Goal: Task Accomplishment & Management: Complete application form

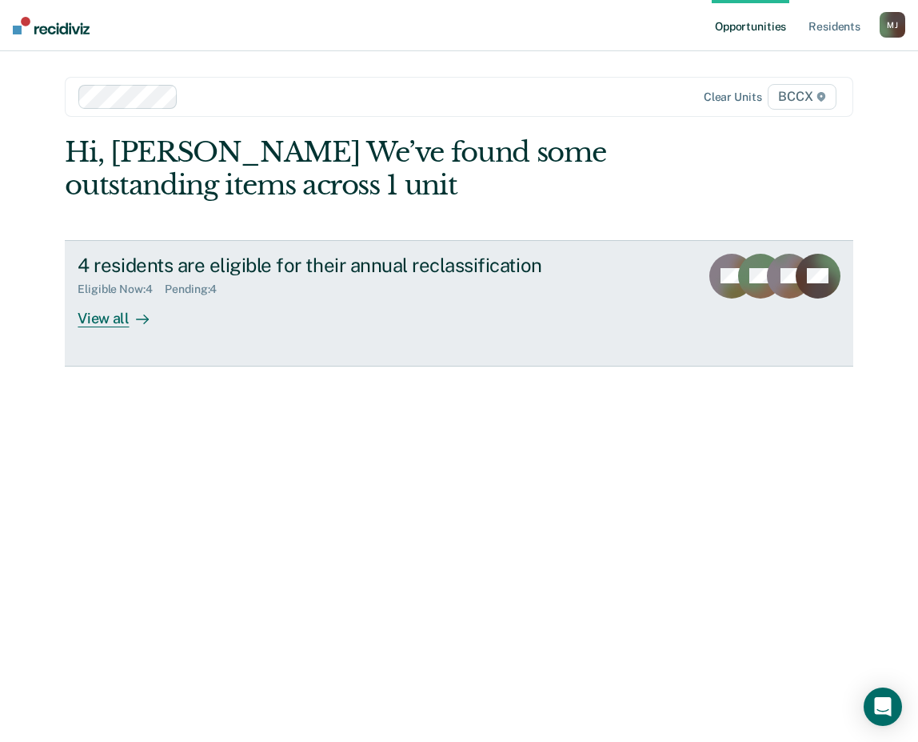
click at [250, 317] on div "4 residents are eligible for their annual reclassification Eligible Now : 4 Pen…" at bounding box center [378, 291] width 600 height 74
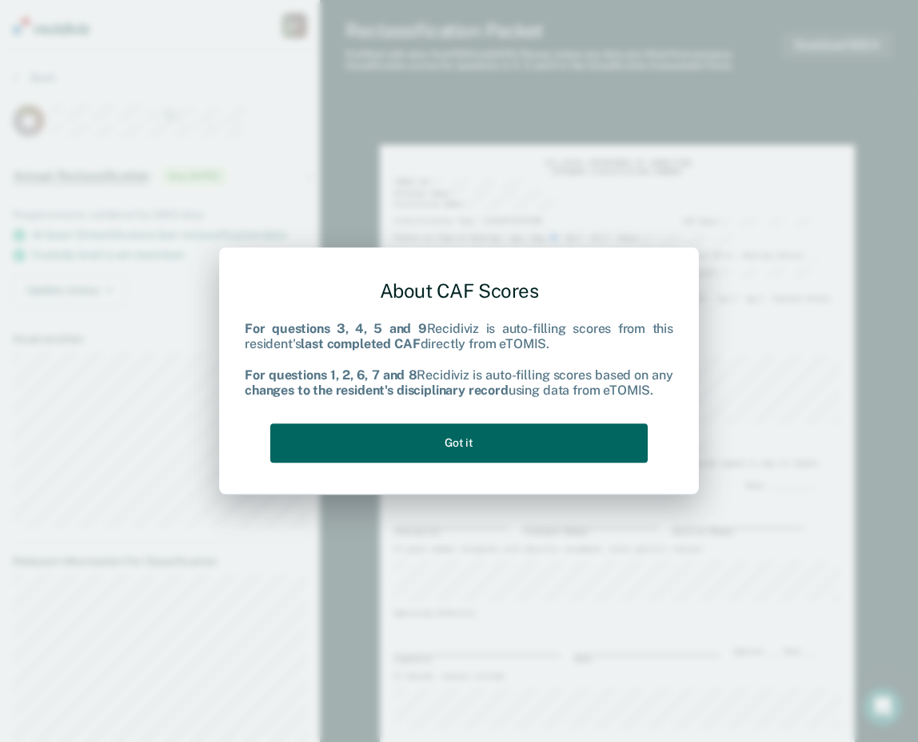
click at [568, 435] on button "Got it" at bounding box center [459, 442] width 378 height 39
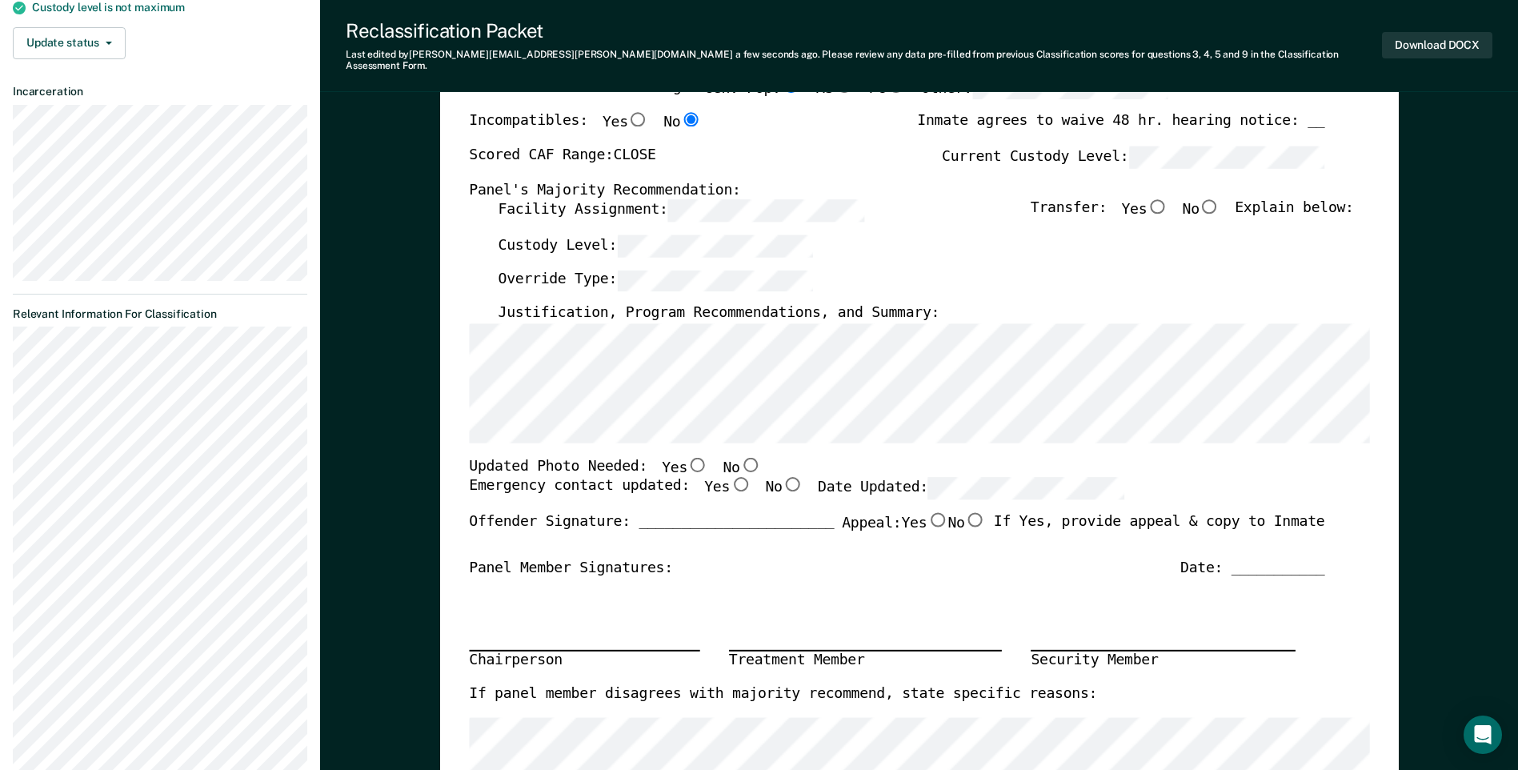
scroll to position [160, 0]
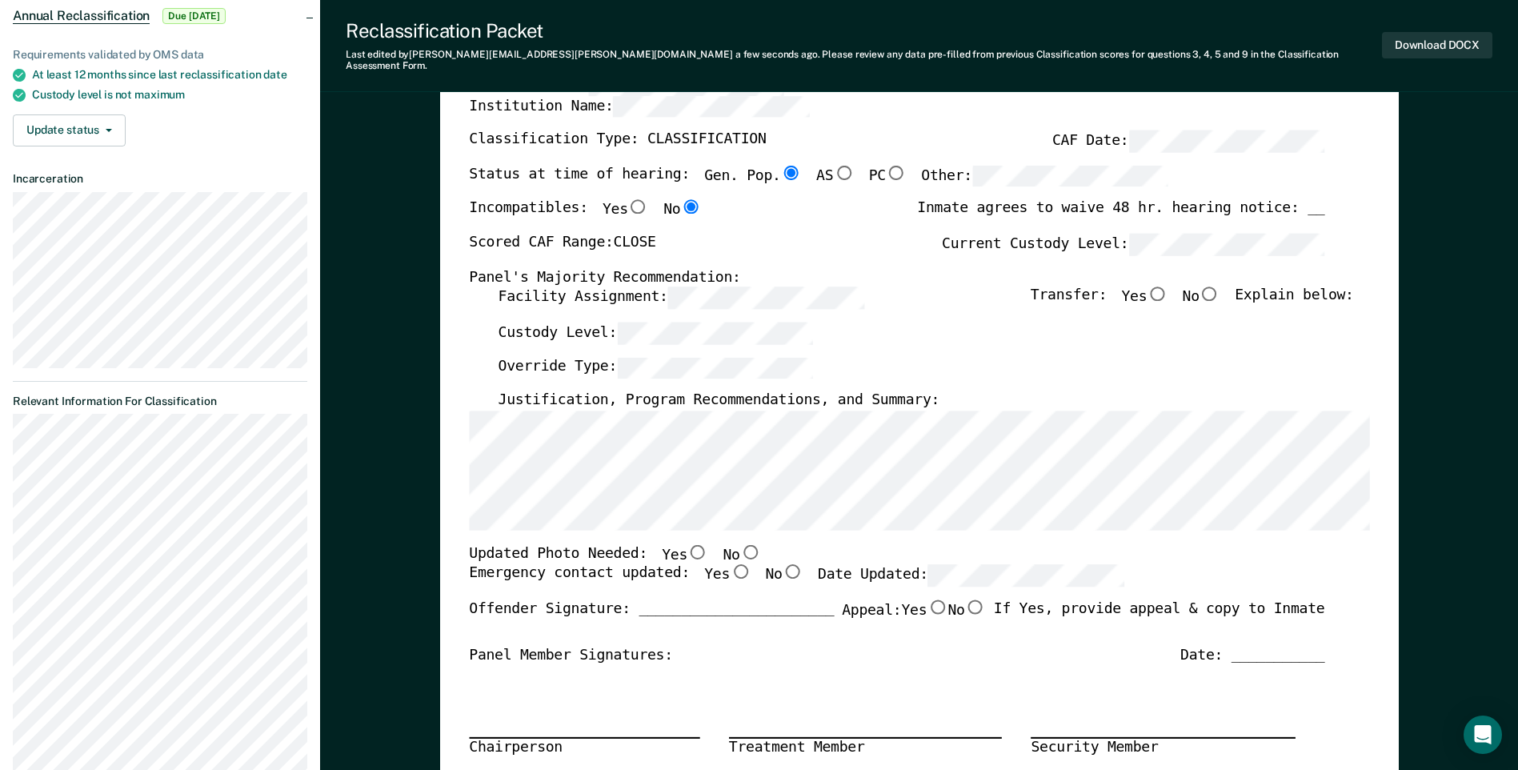
drag, startPoint x: 729, startPoint y: 539, endPoint x: 714, endPoint y: 555, distance: 21.5
click at [739, 544] on input "No" at bounding box center [749, 551] width 21 height 14
type textarea "x"
radio input "true"
click at [730, 565] on input "Yes" at bounding box center [740, 572] width 21 height 14
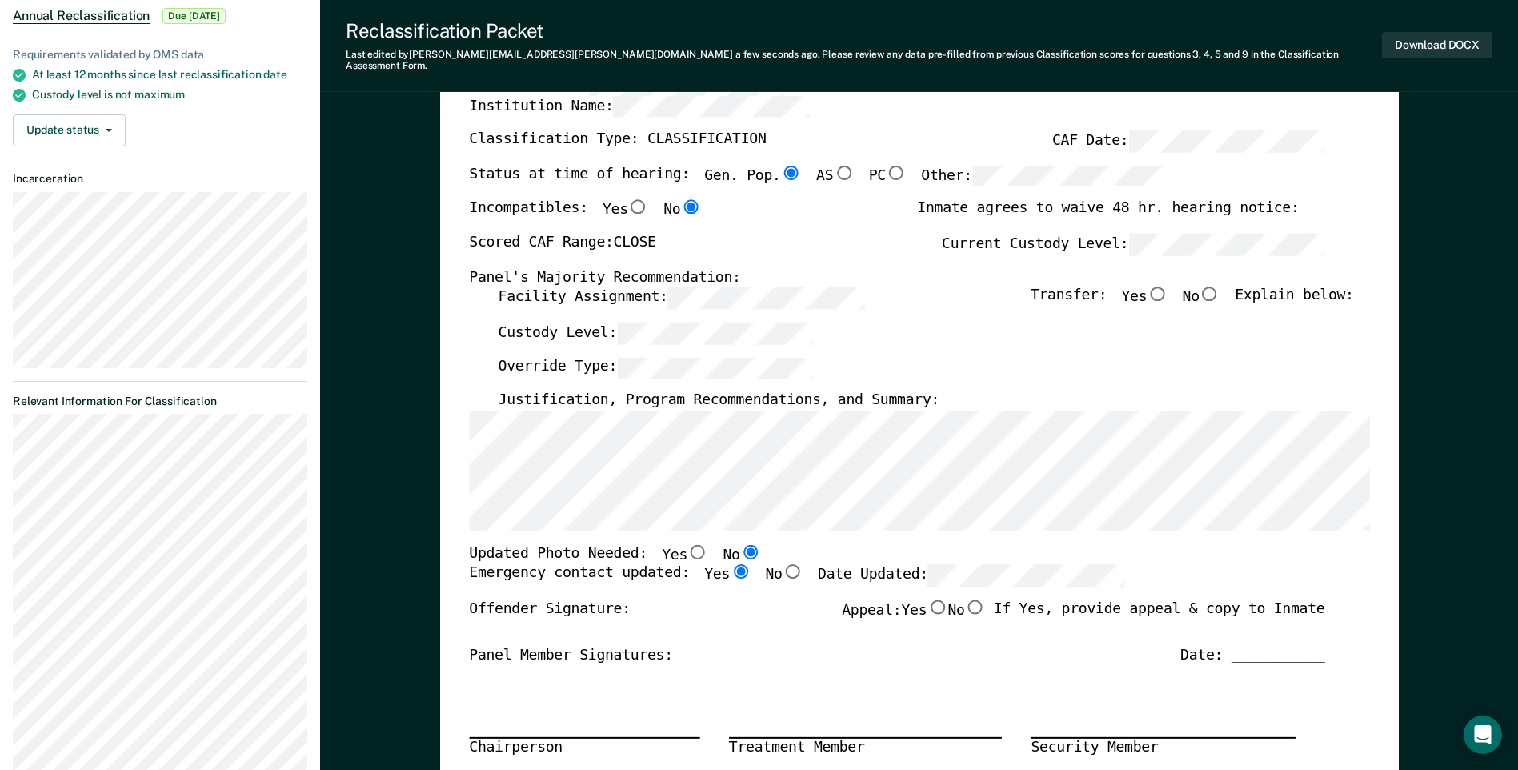
type textarea "x"
radio input "true"
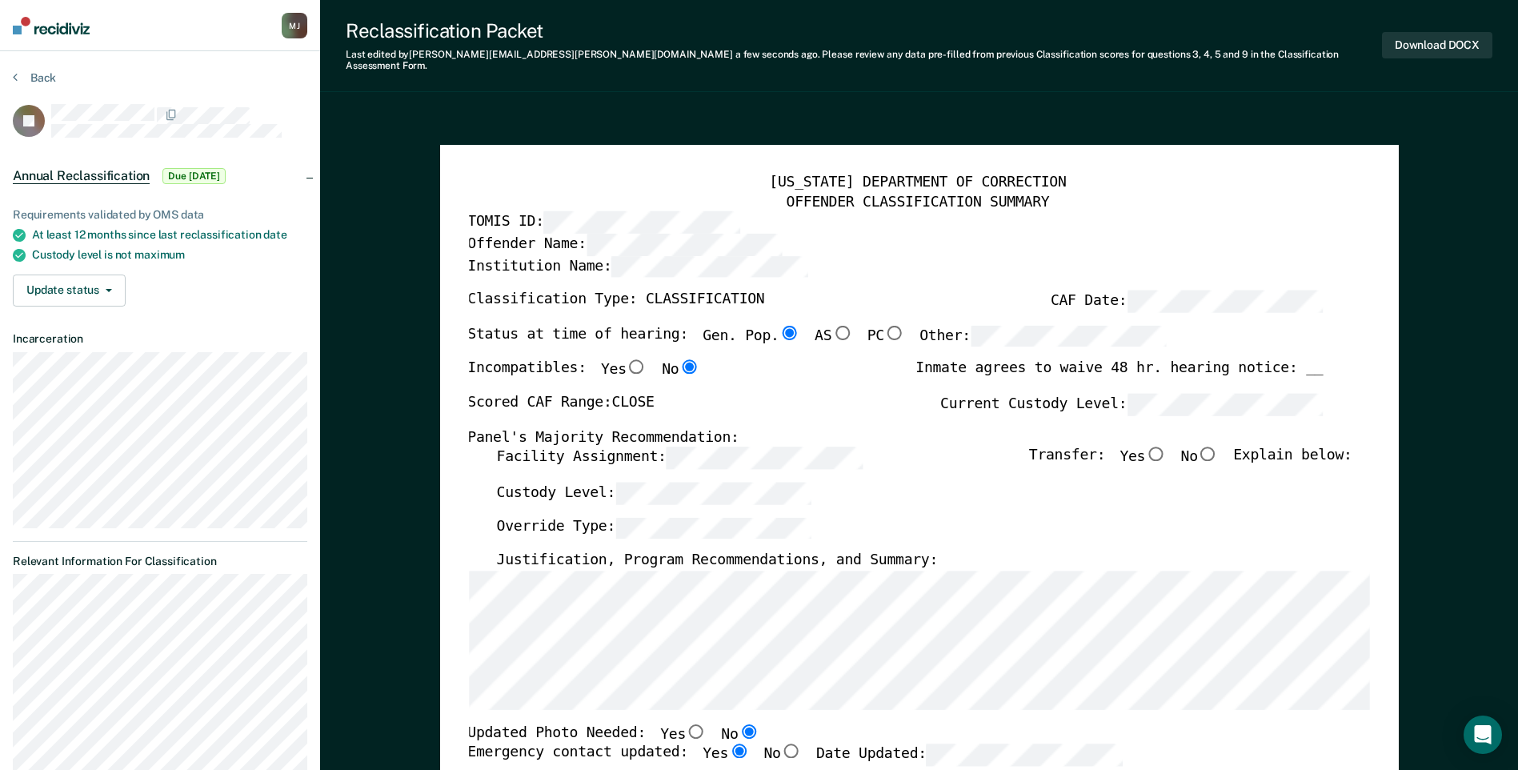
scroll to position [0, 9]
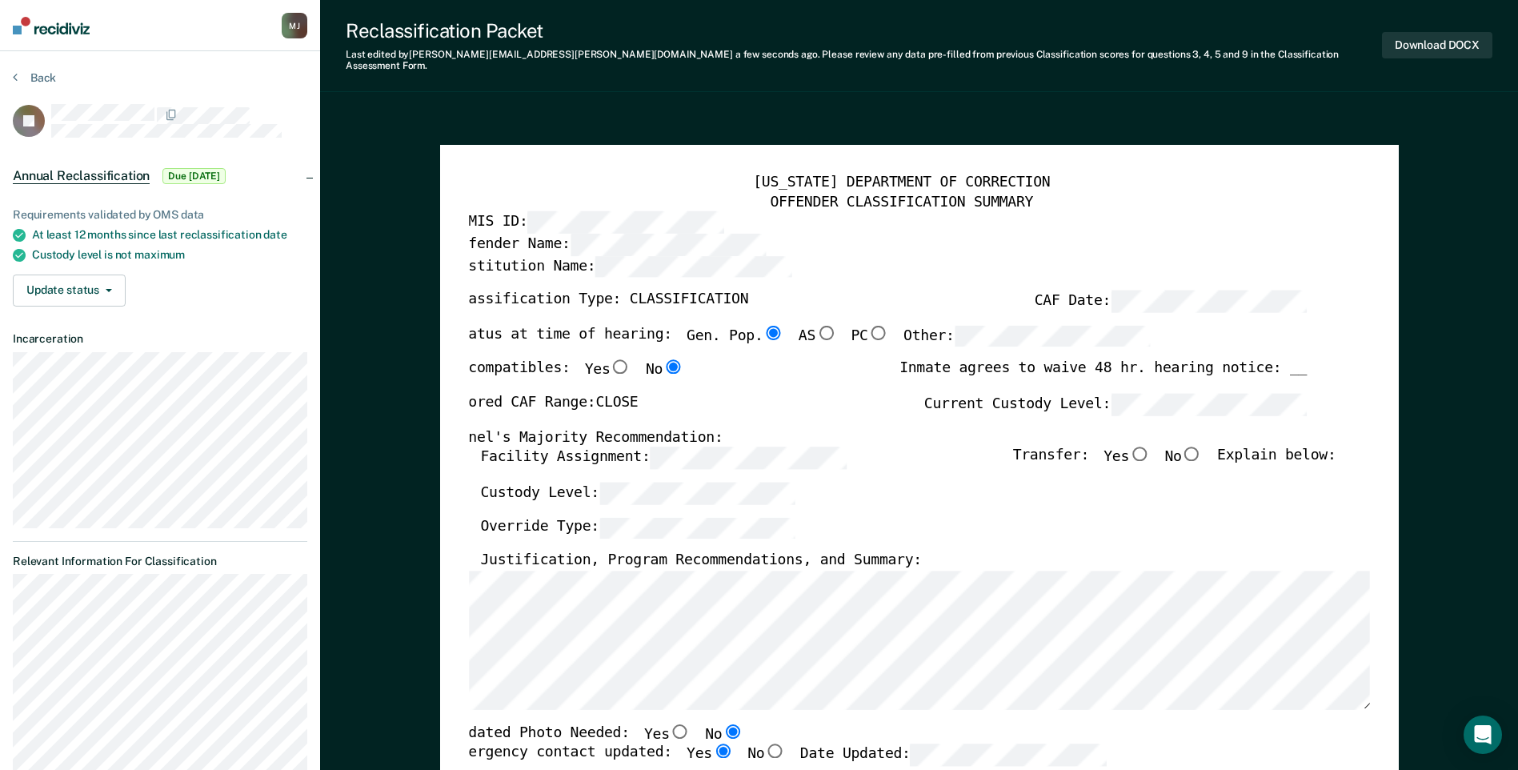
click at [918, 446] on input "No" at bounding box center [1191, 453] width 21 height 14
type textarea "x"
radio input "true"
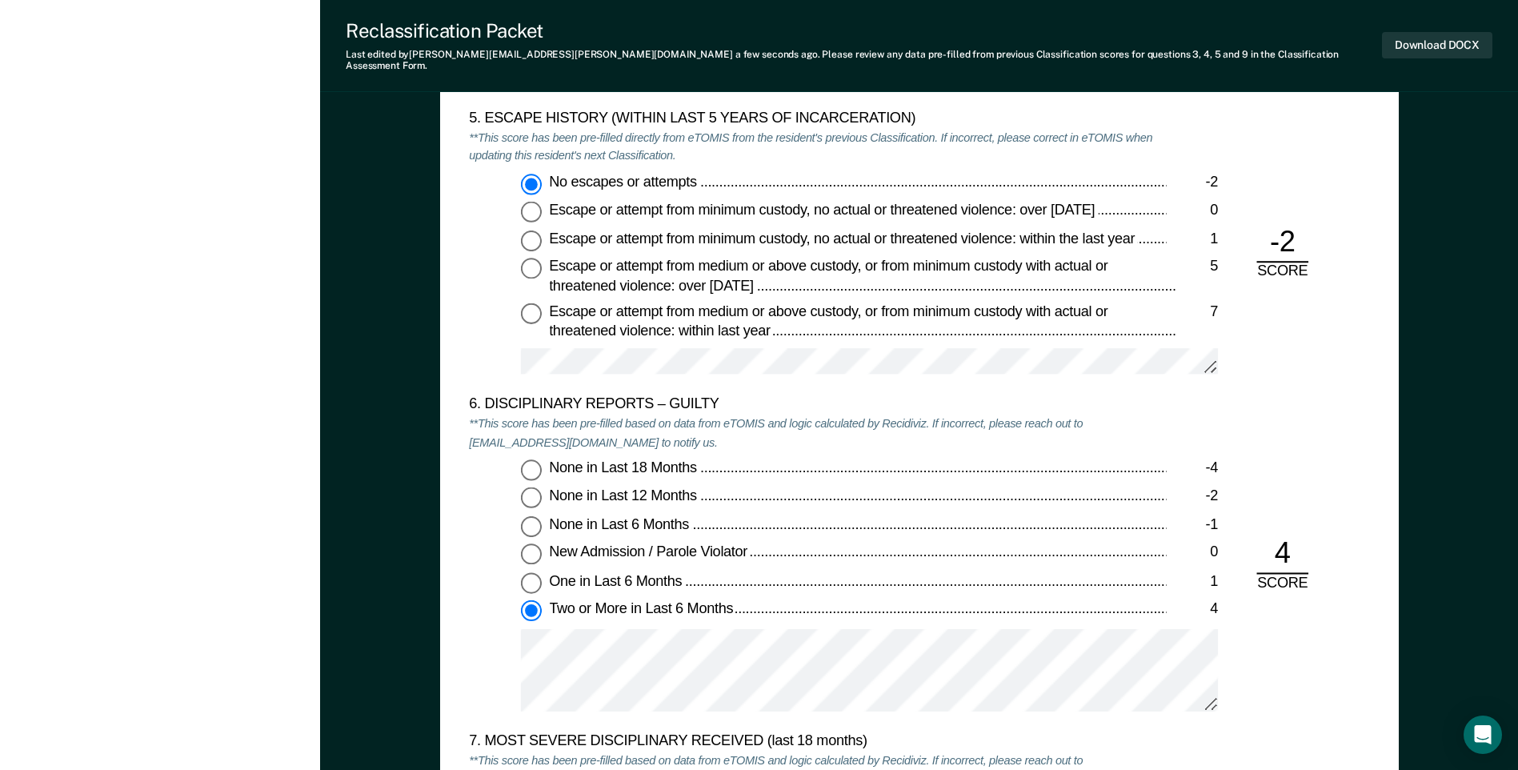
scroll to position [2720, 0]
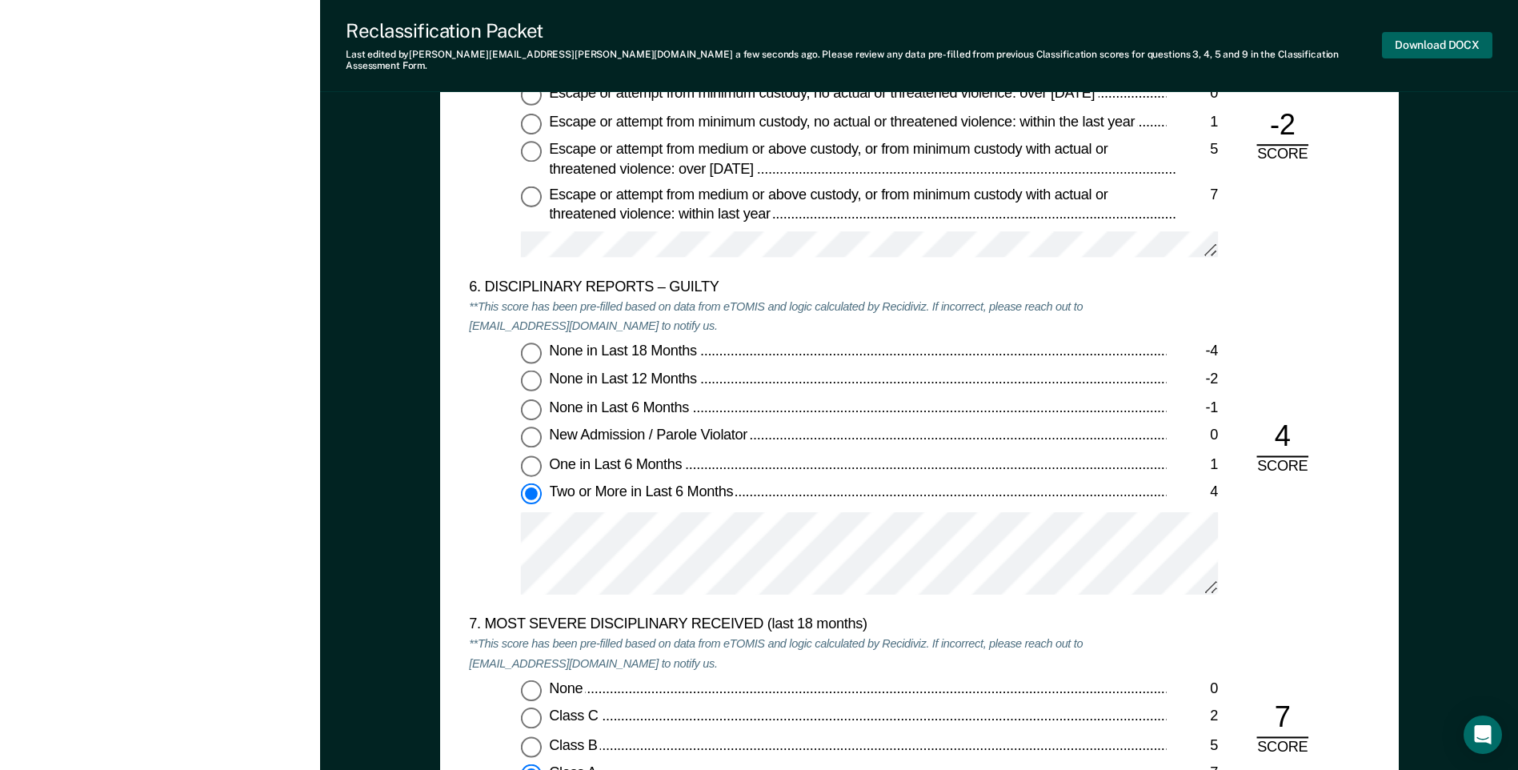
click at [918, 40] on button "Download DOCX" at bounding box center [1437, 45] width 110 height 26
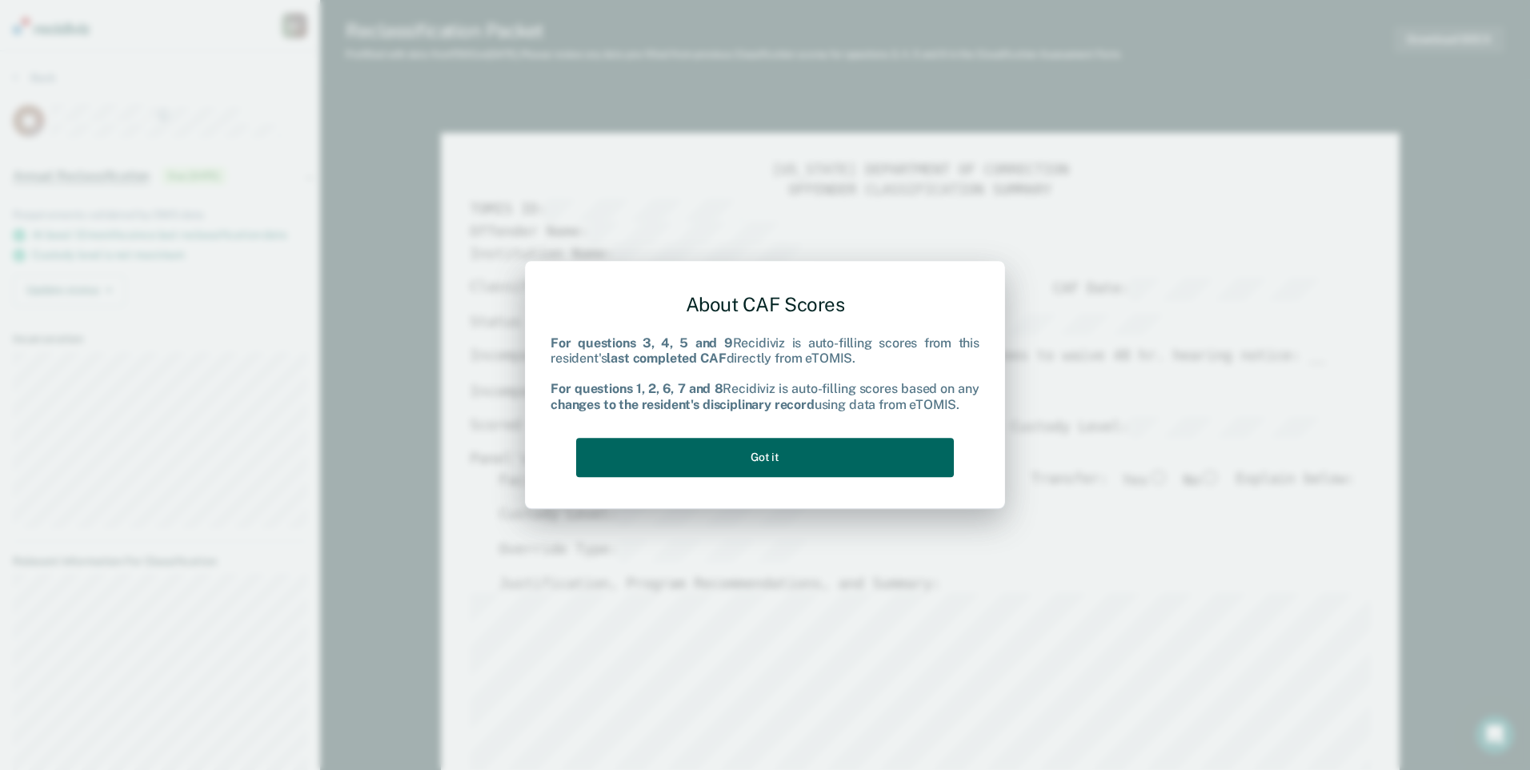
click at [916, 458] on button "Got it" at bounding box center [765, 457] width 378 height 39
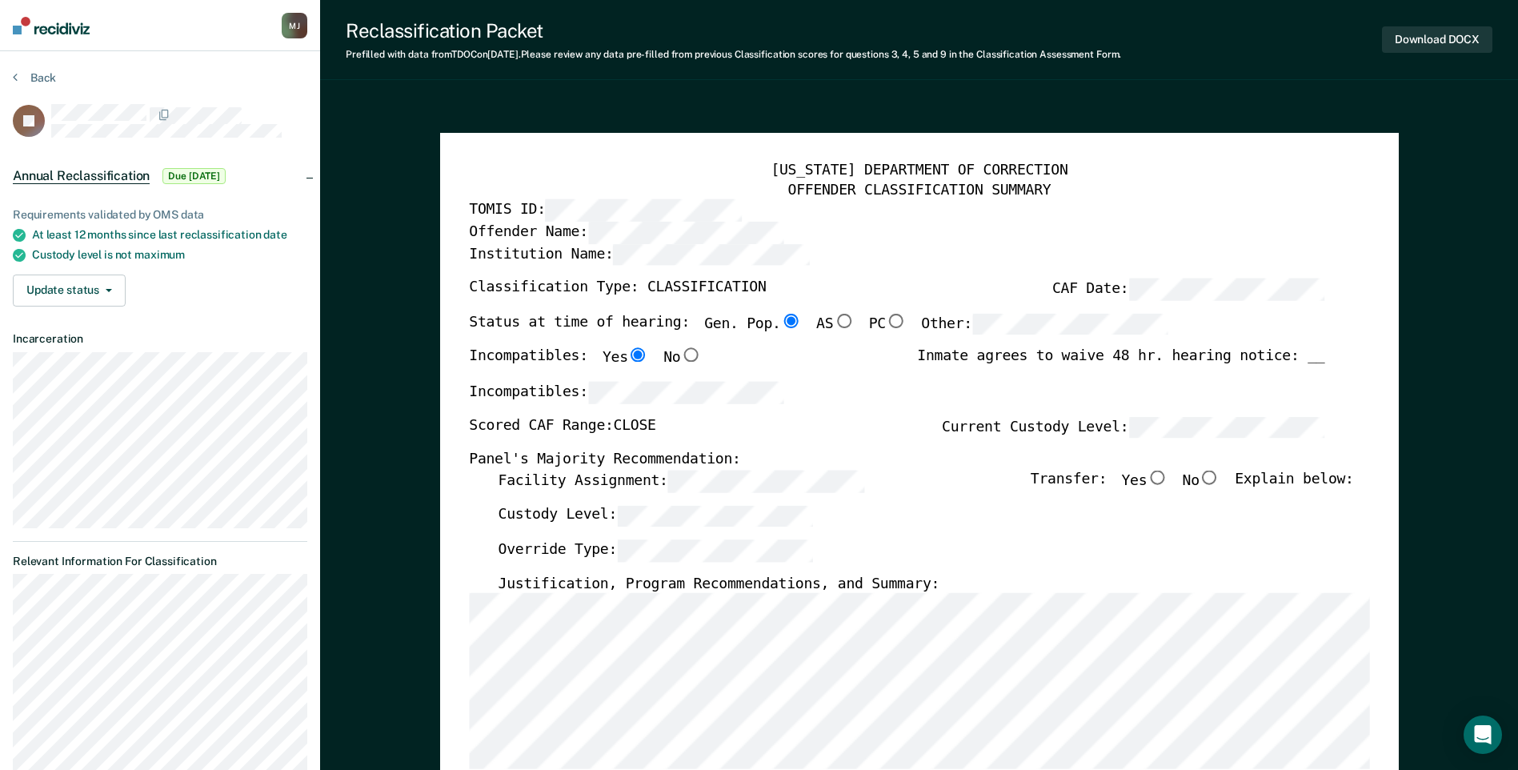
click at [918, 478] on input "No" at bounding box center [1209, 477] width 21 height 14
type textarea "x"
radio input "true"
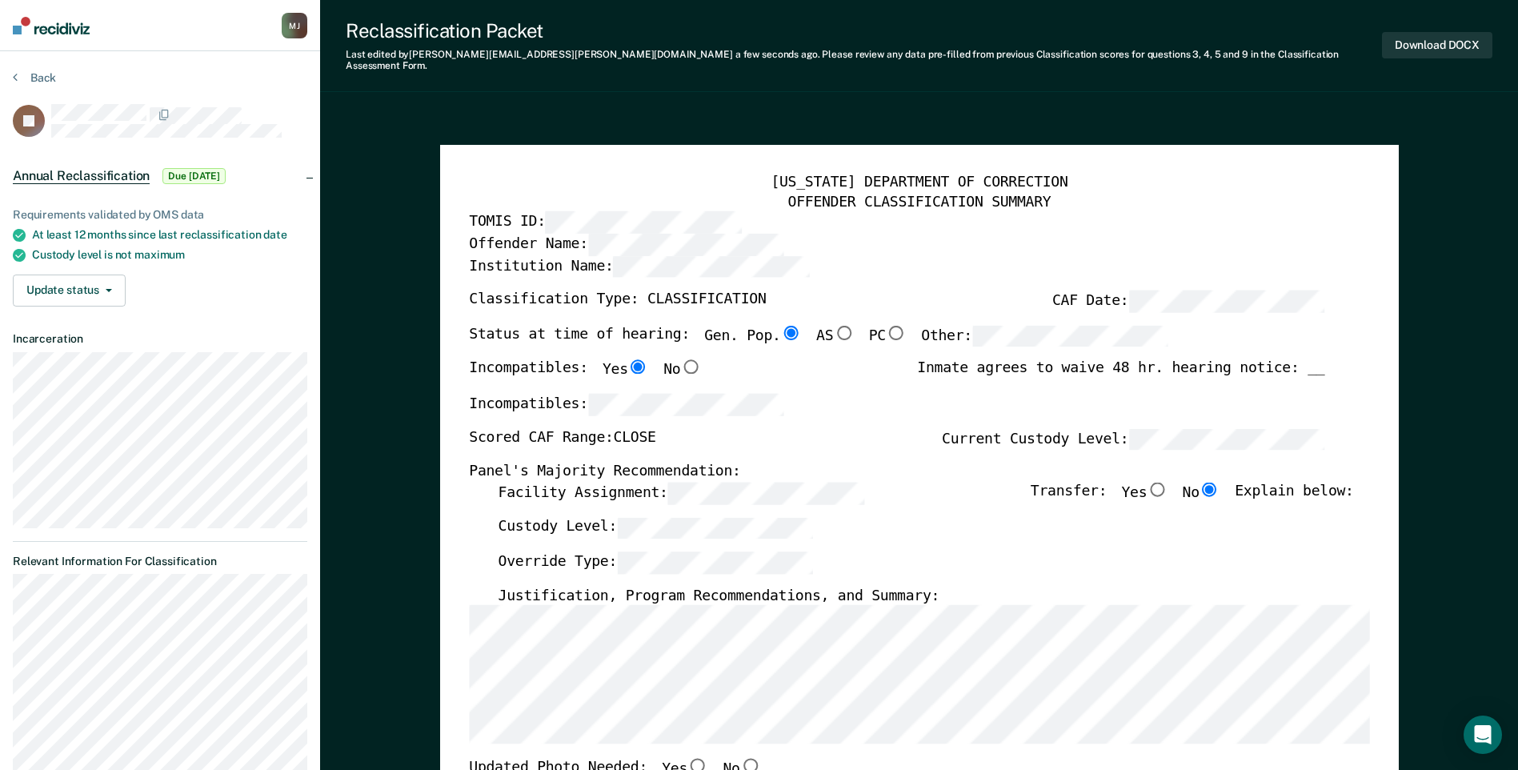
click at [847, 462] on div "Panel's Majority Recommendation:" at bounding box center [896, 471] width 855 height 19
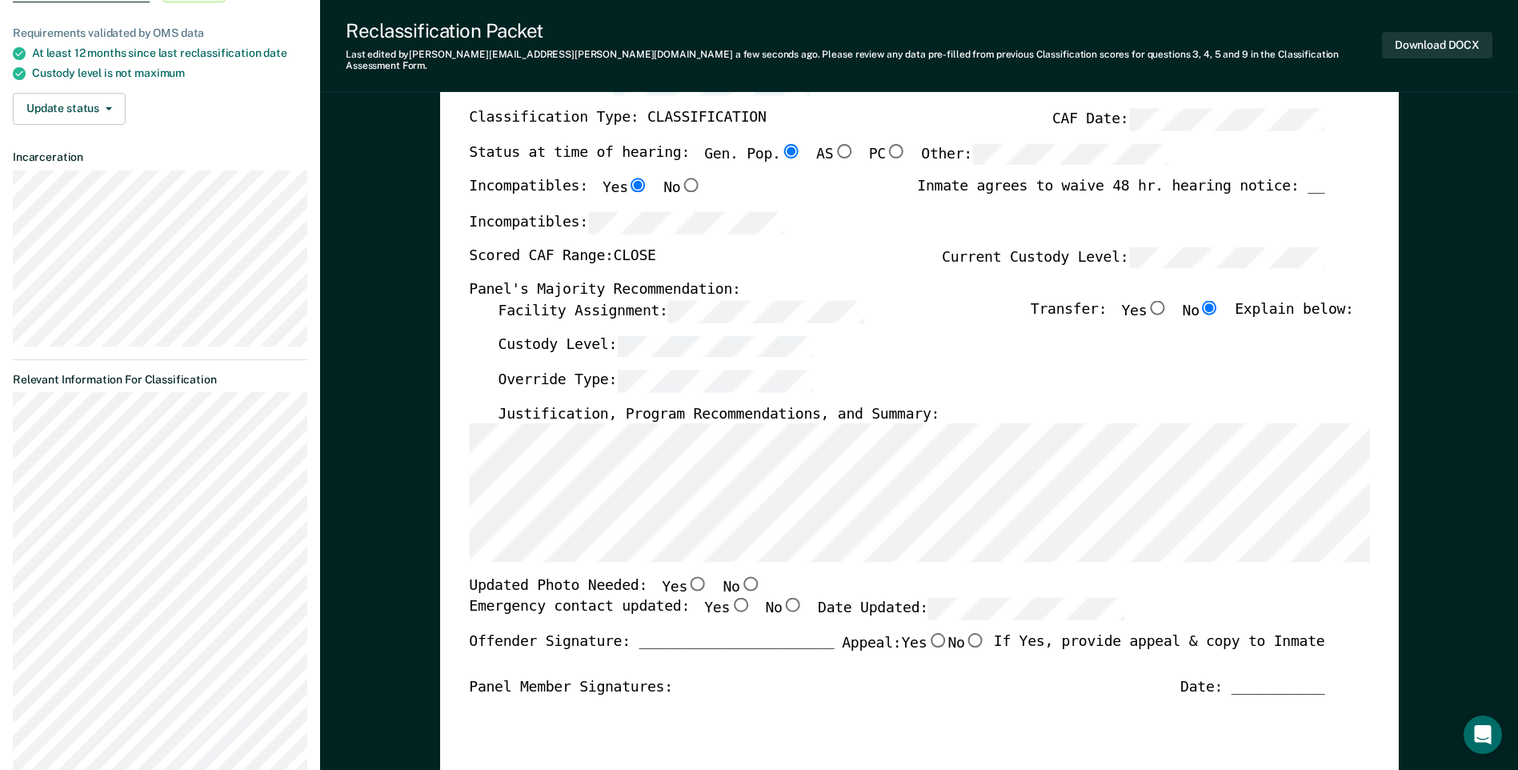
scroll to position [320, 0]
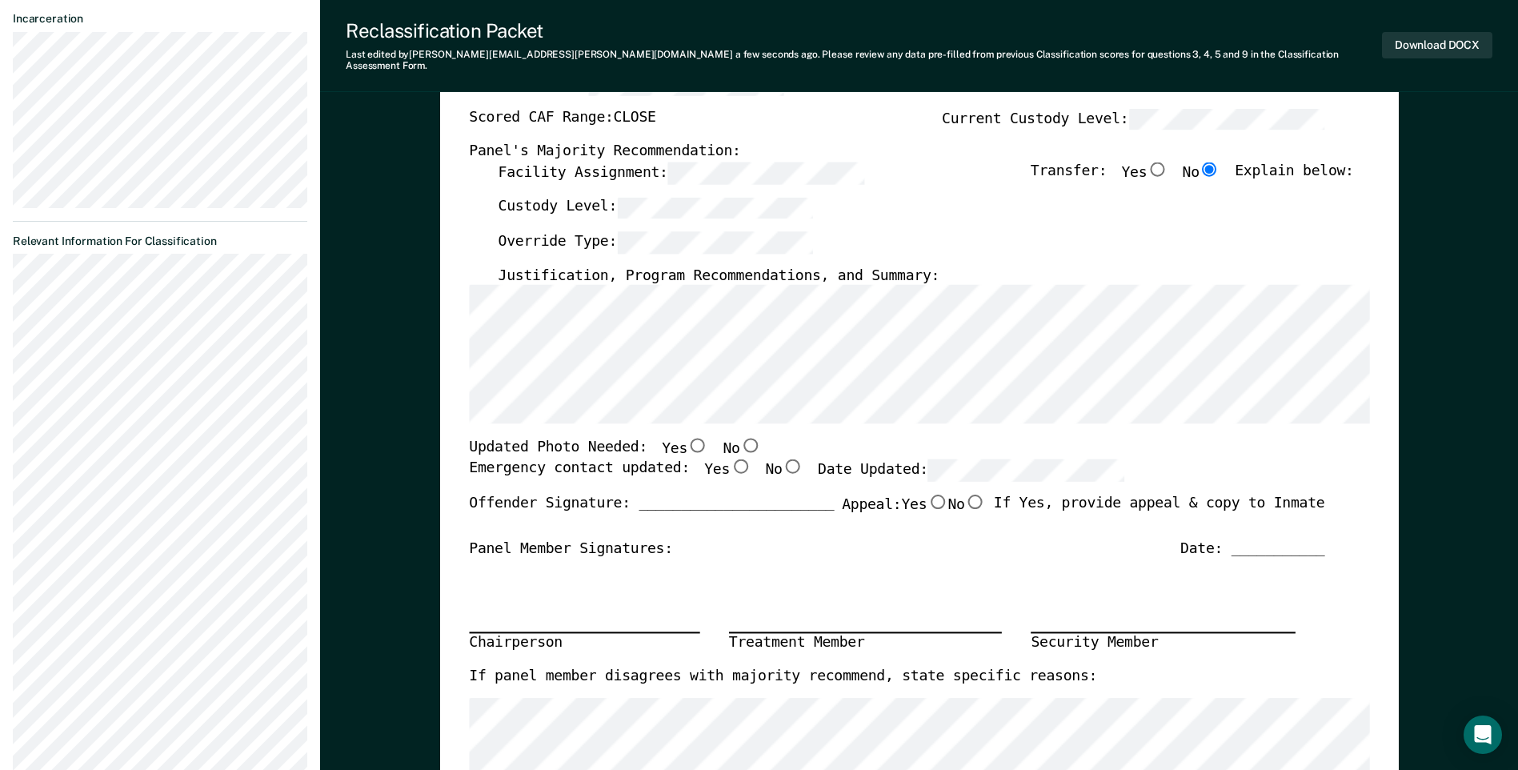
click at [739, 438] on input "No" at bounding box center [749, 445] width 21 height 14
type textarea "x"
radio input "true"
click at [730, 459] on input "Yes" at bounding box center [740, 465] width 21 height 14
type textarea "x"
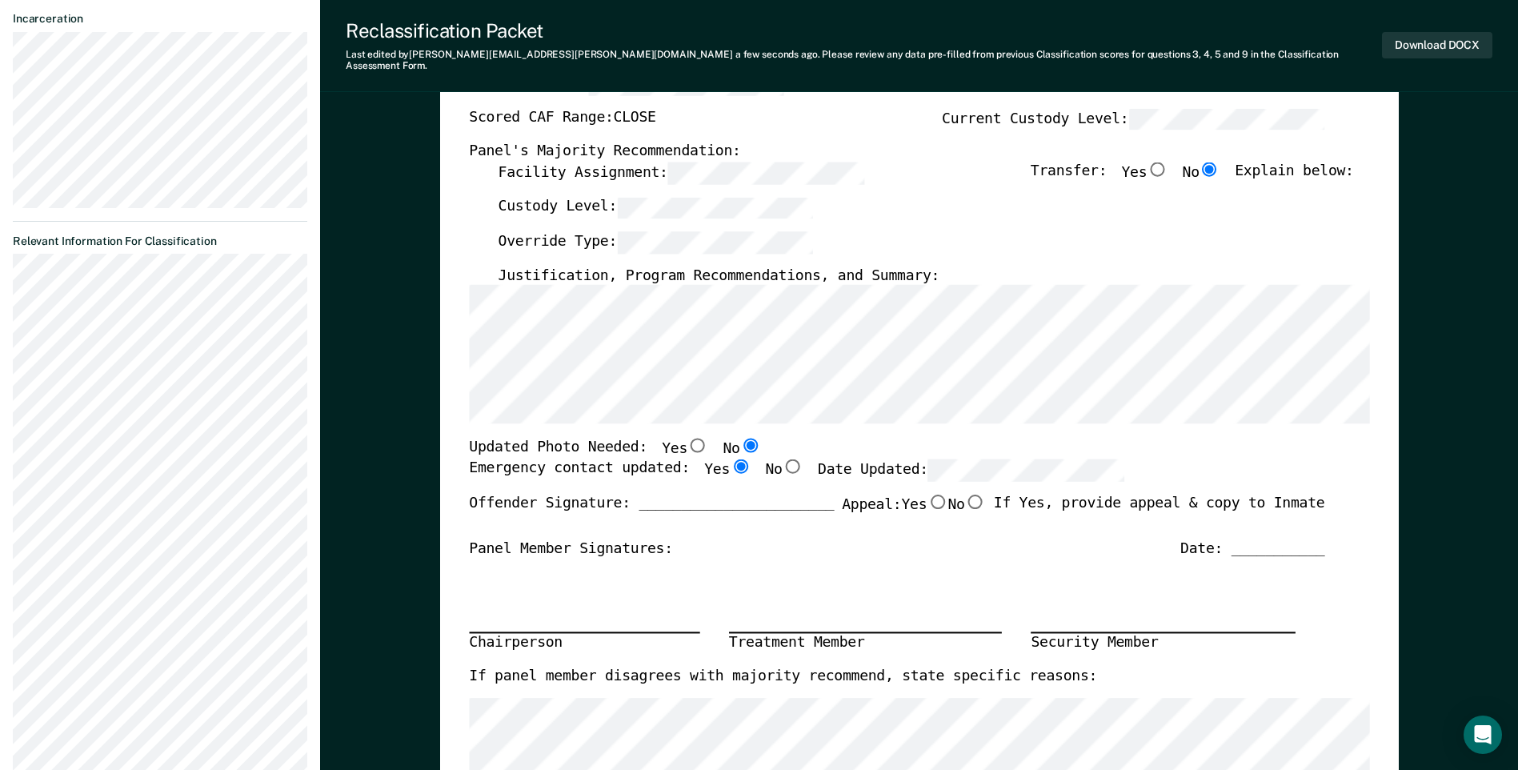
radio input "true"
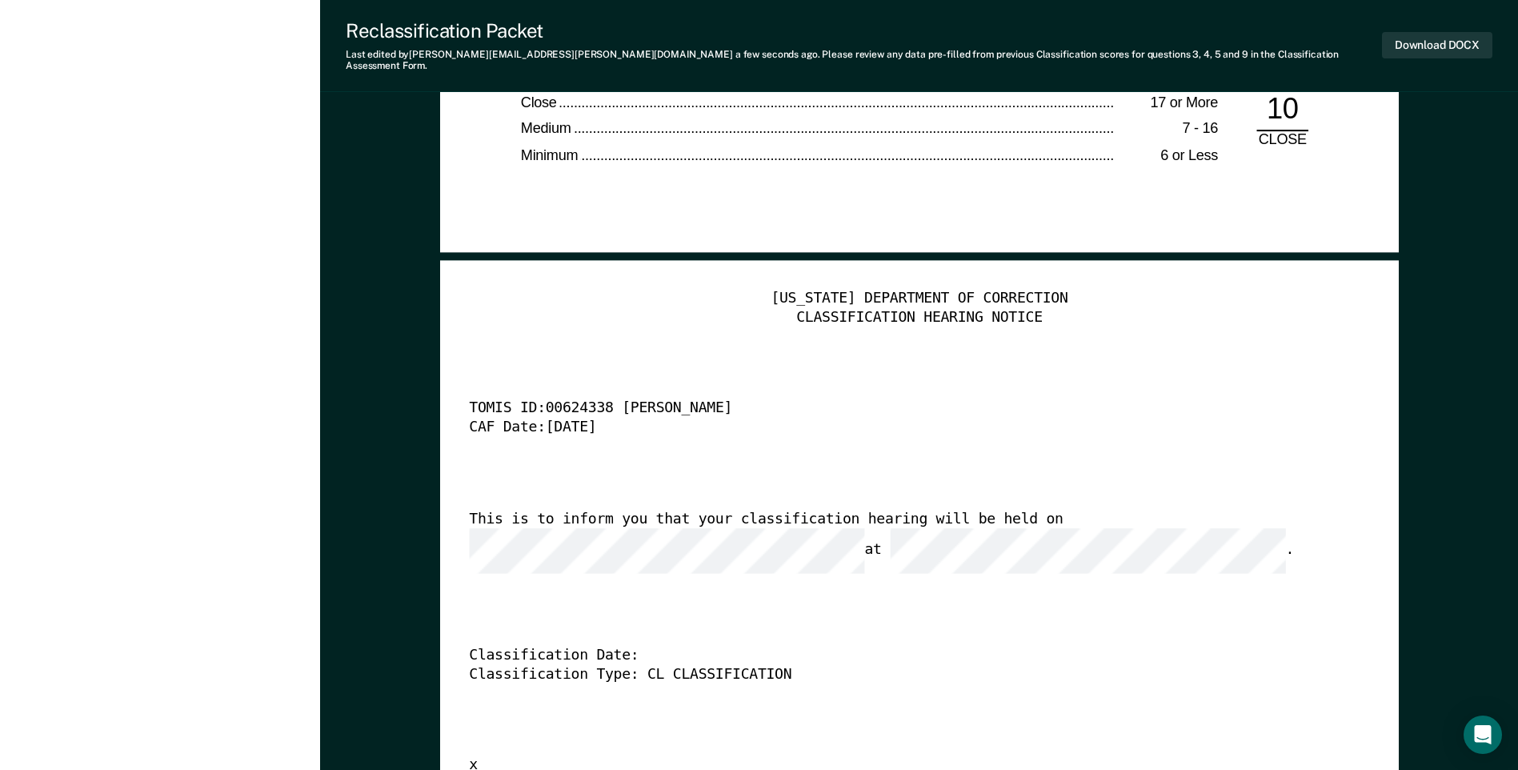
scroll to position [4160, 0]
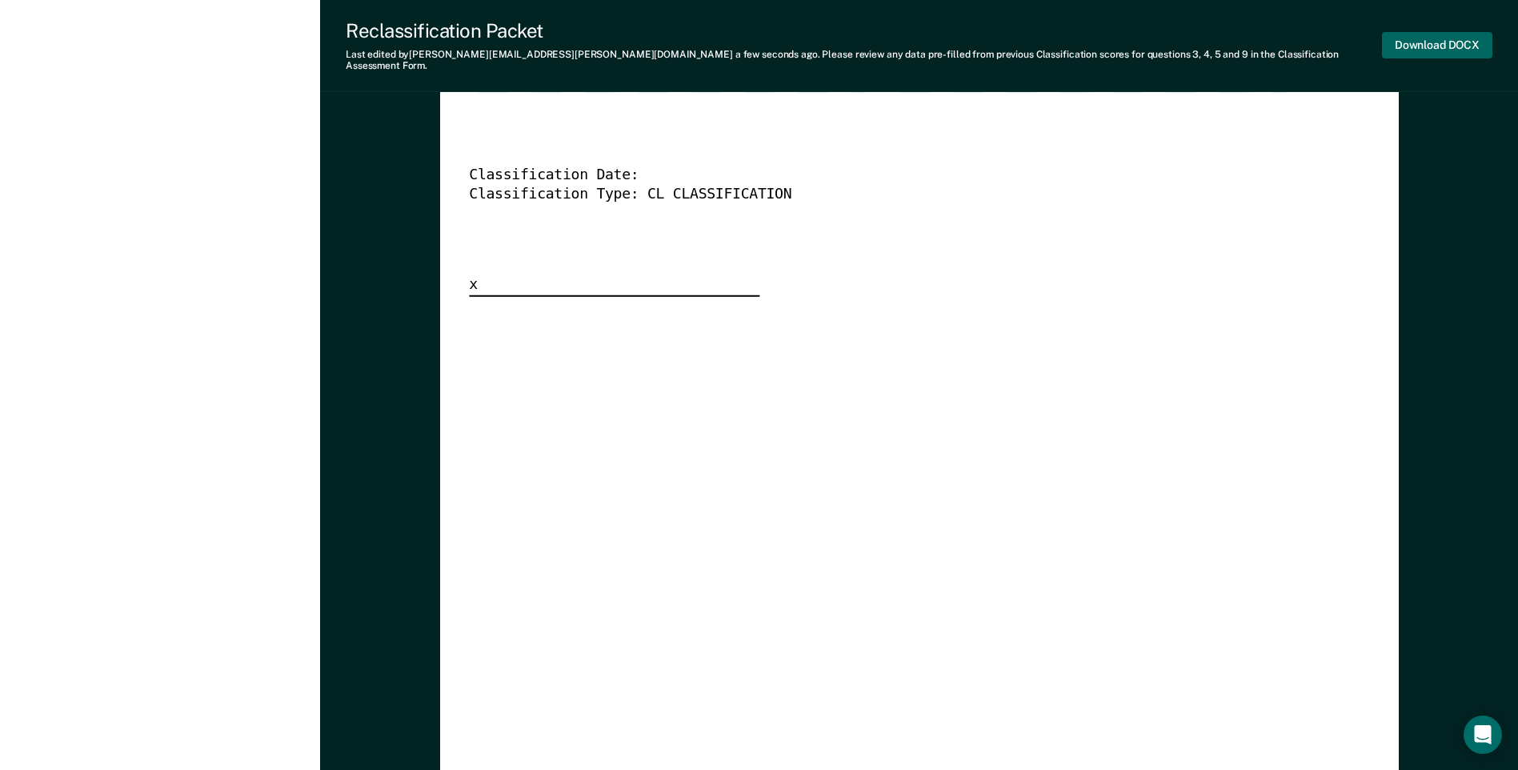
click at [918, 48] on button "Download DOCX" at bounding box center [1437, 45] width 110 height 26
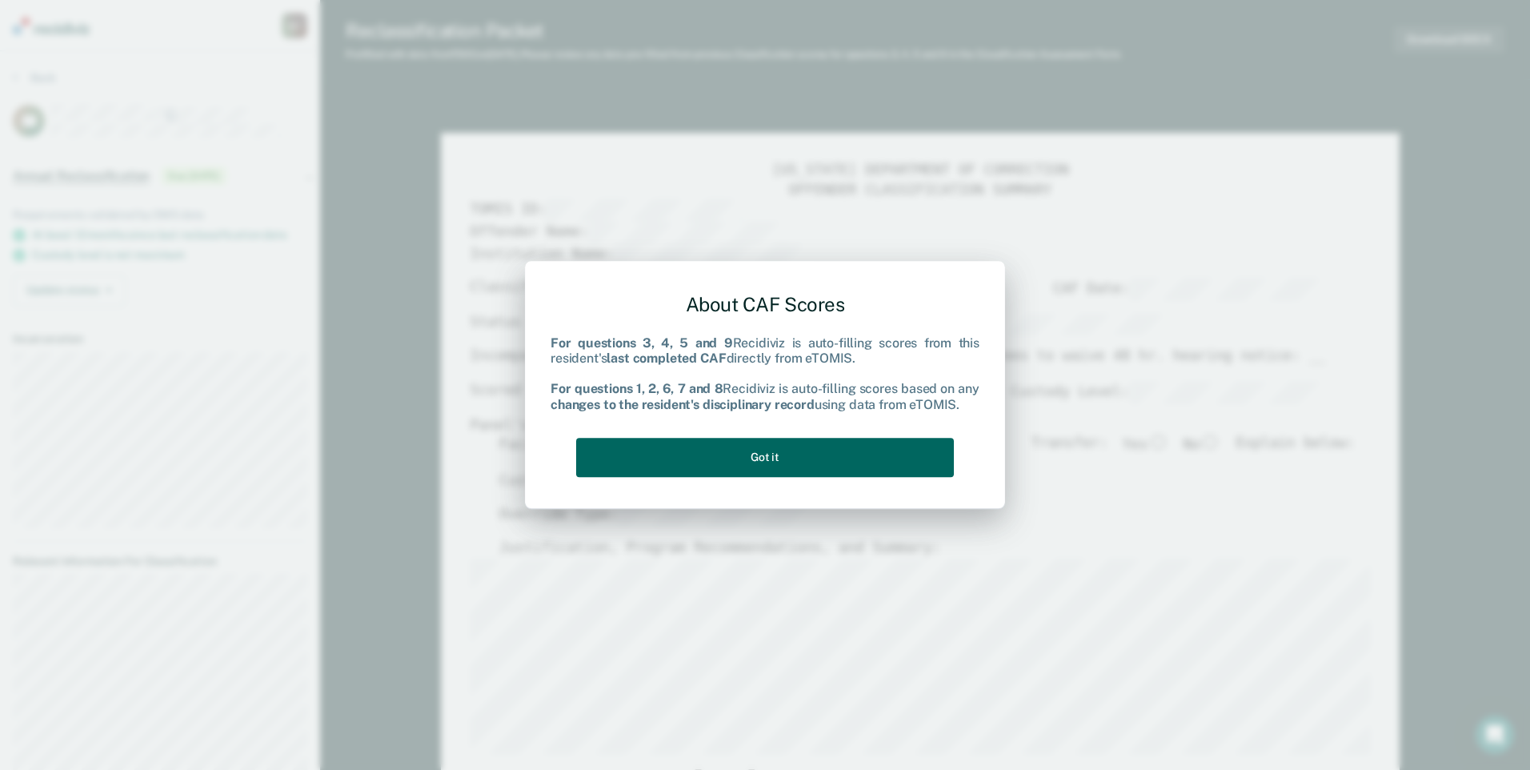
click at [763, 468] on button "Got it" at bounding box center [765, 457] width 378 height 39
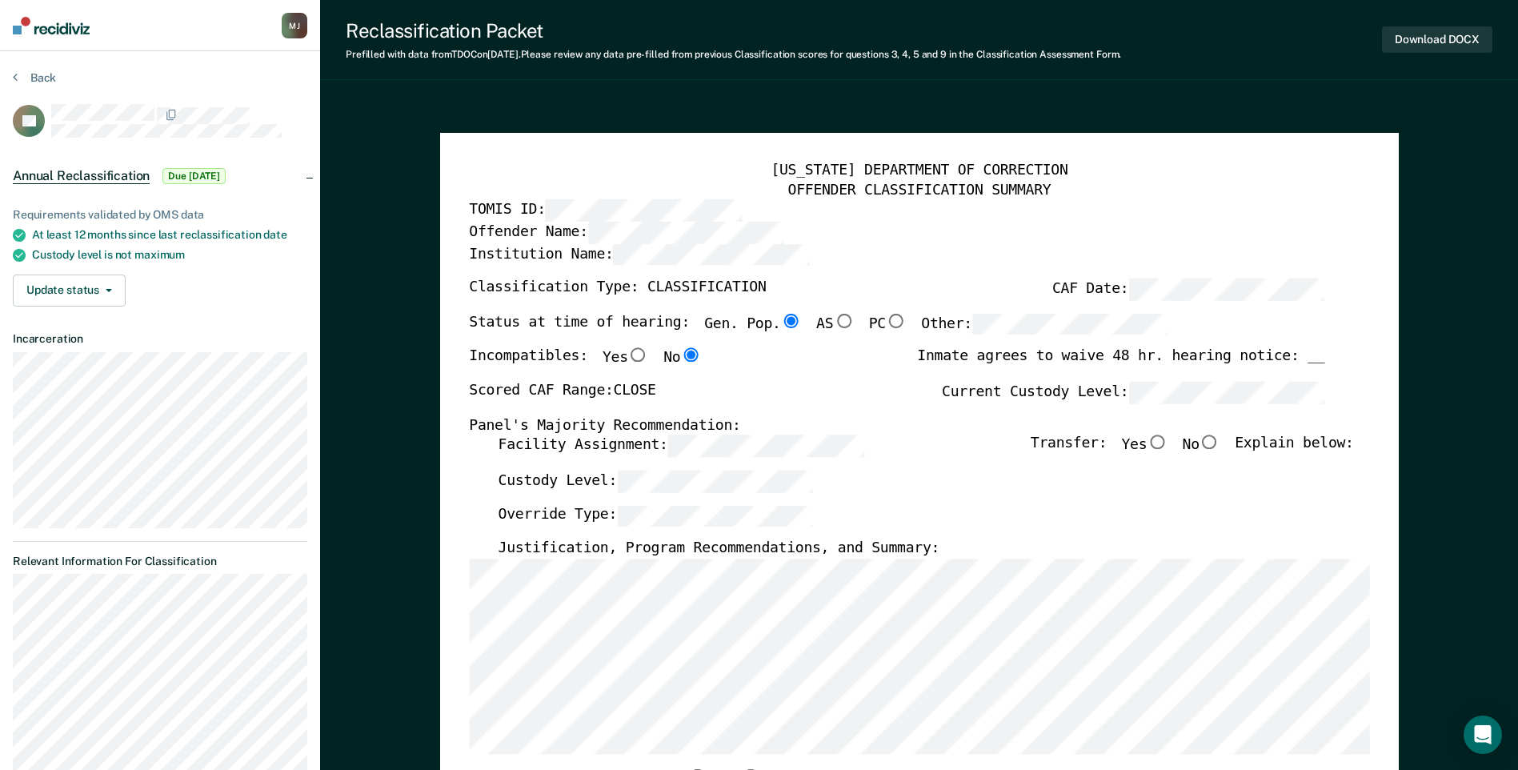
click at [918, 442] on input "No" at bounding box center [1209, 442] width 21 height 14
type textarea "x"
radio input "true"
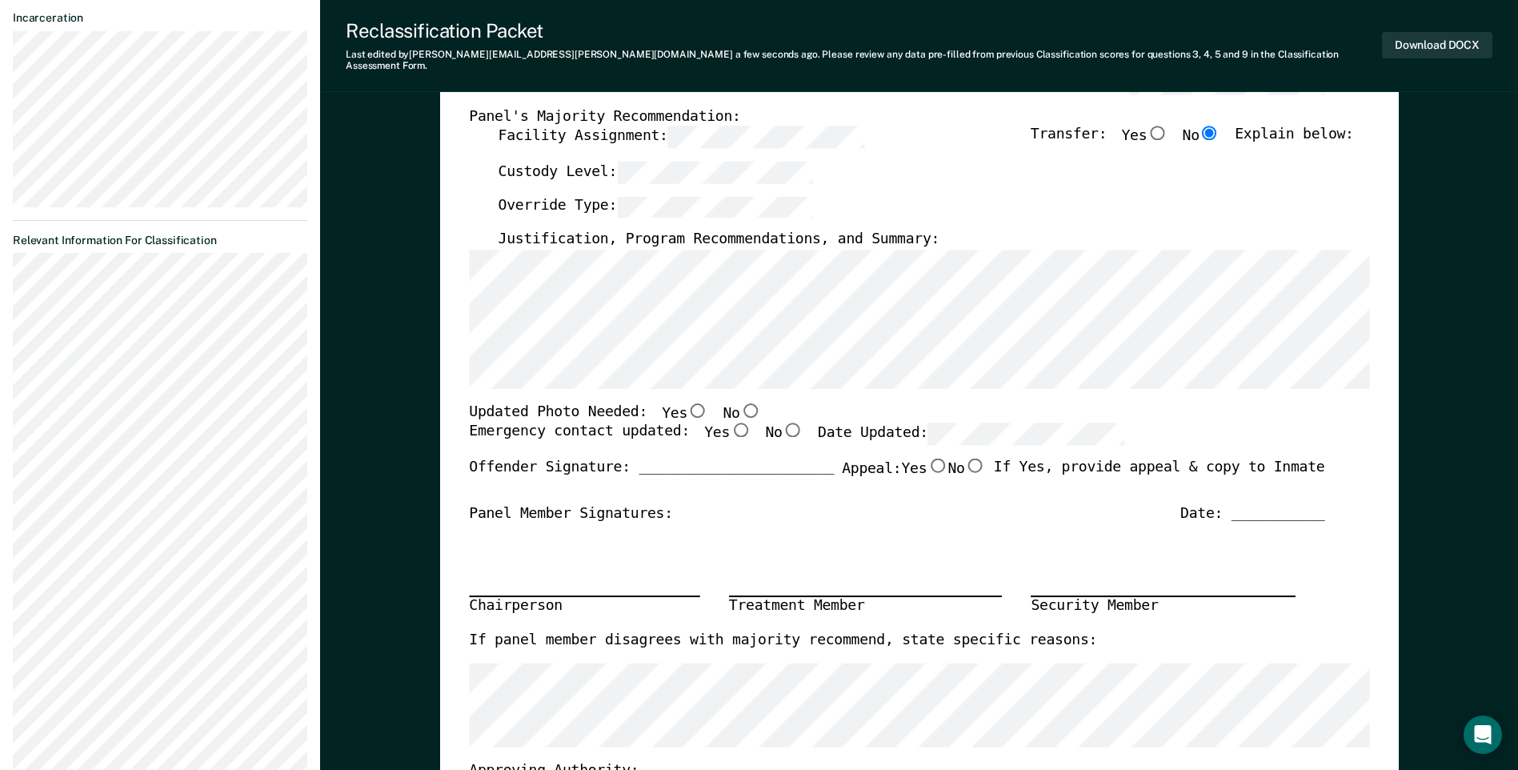
scroll to position [320, 0]
click at [739, 403] on input "No" at bounding box center [749, 410] width 21 height 14
type textarea "x"
radio input "true"
click at [730, 424] on input "Yes" at bounding box center [740, 431] width 21 height 14
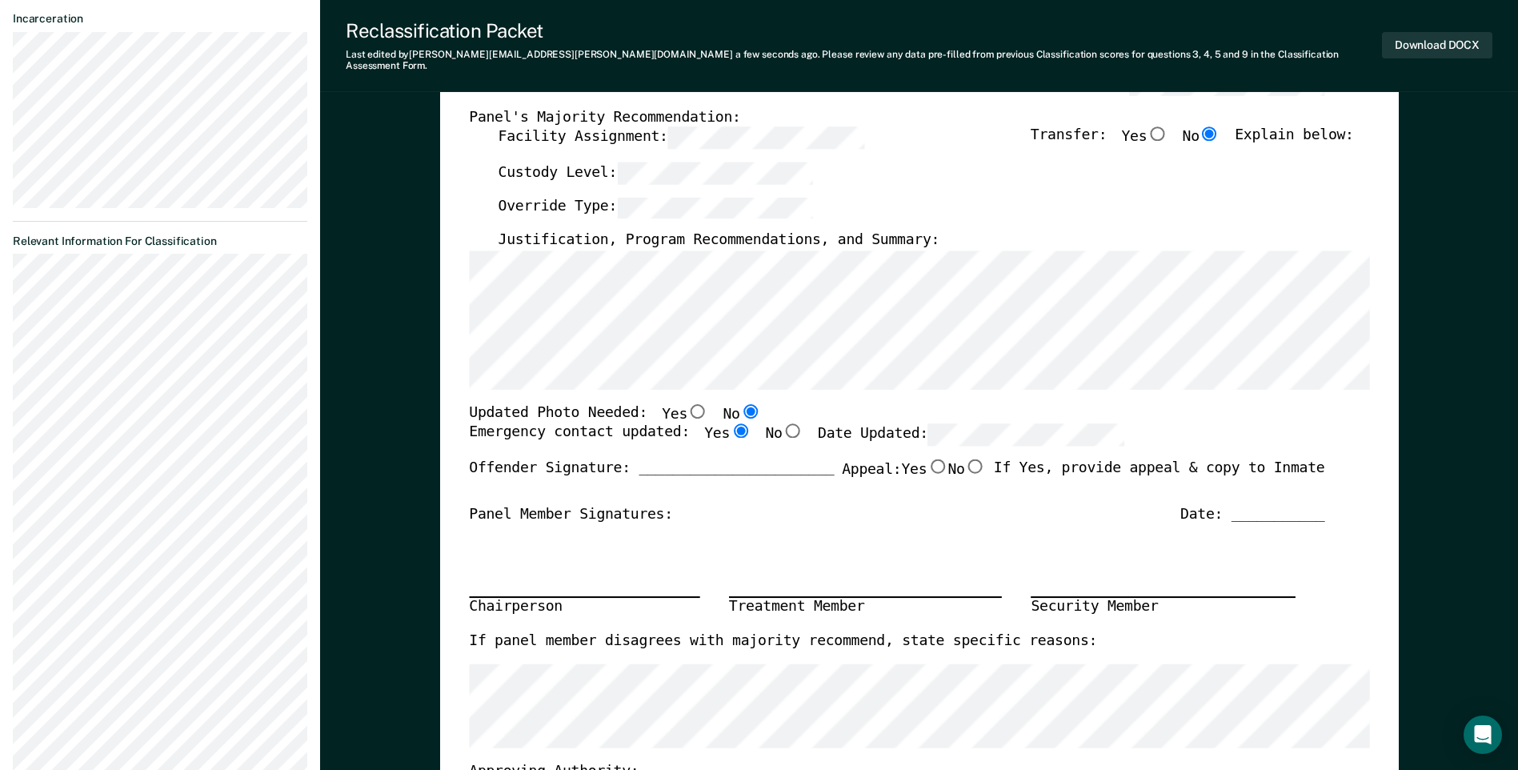
type textarea "x"
radio input "true"
click at [918, 505] on div "Date: ___________" at bounding box center [1252, 514] width 144 height 19
click at [918, 424] on div "Emergency contact updated: Yes No Date Updated:" at bounding box center [896, 441] width 855 height 35
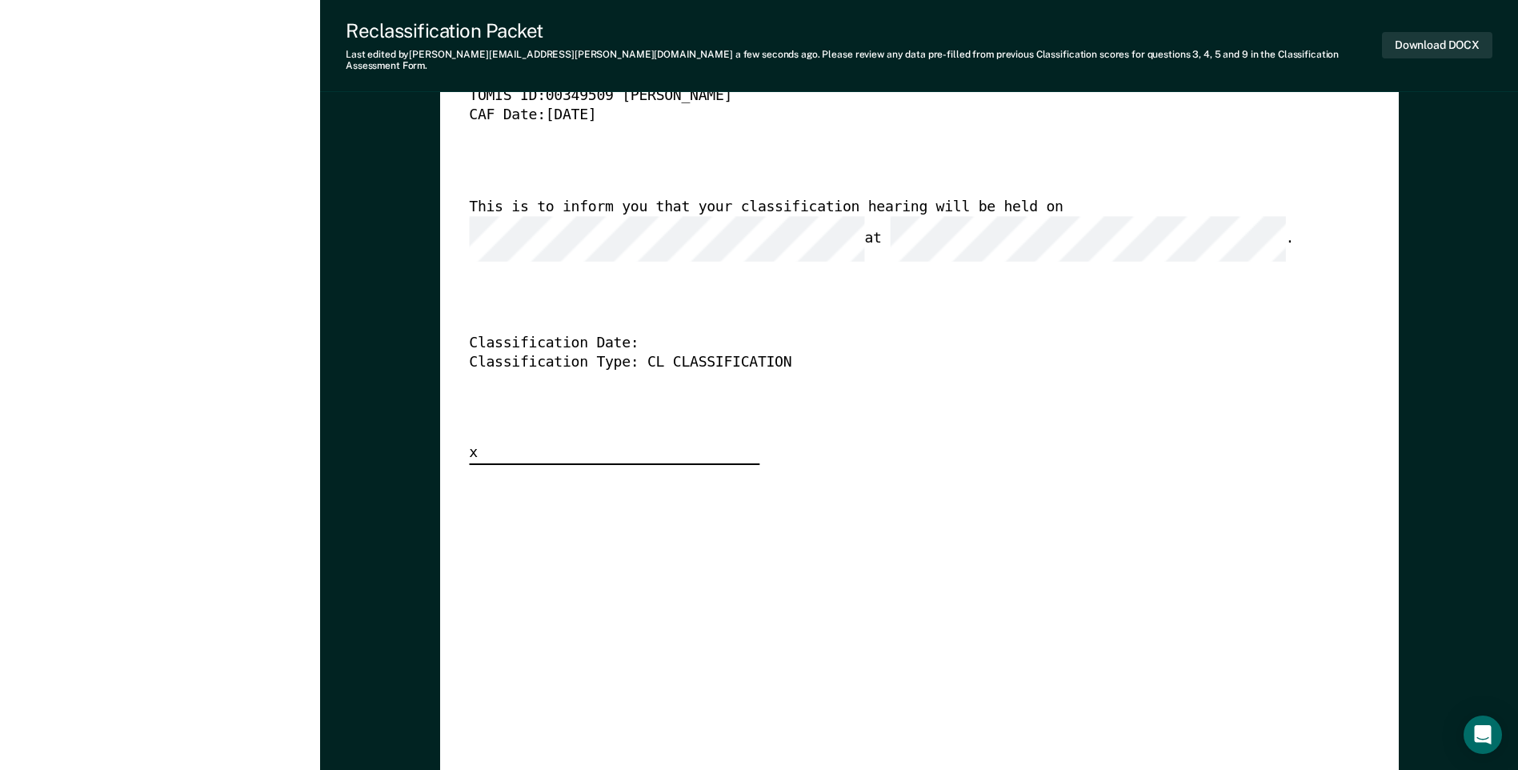
scroll to position [4080, 0]
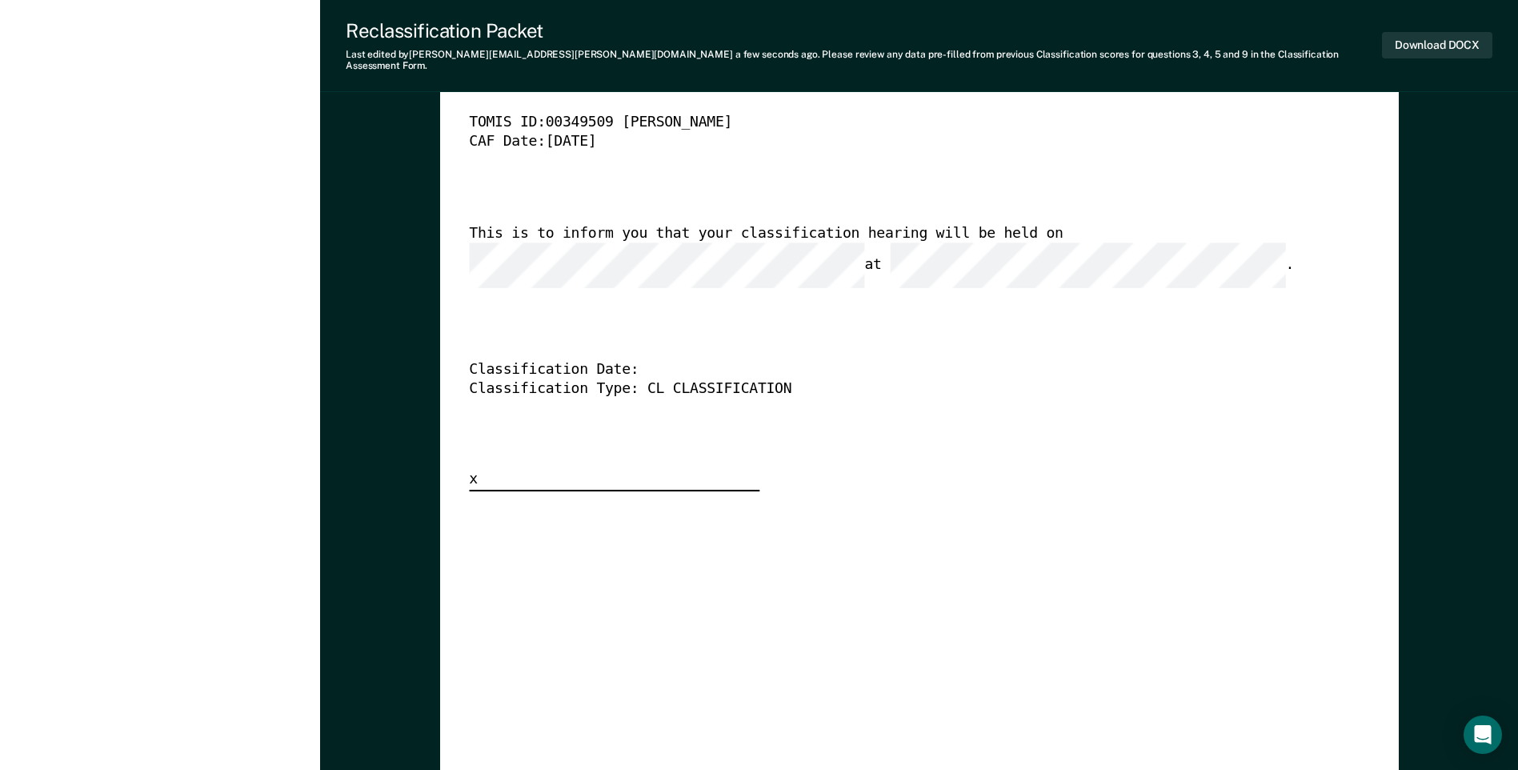
click at [733, 273] on div "[US_STATE] DEPARTMENT OF CORRECTION CLASSIFICATION HEARING NOTICE TOMIS ID: 003…" at bounding box center [919, 247] width 900 height 487
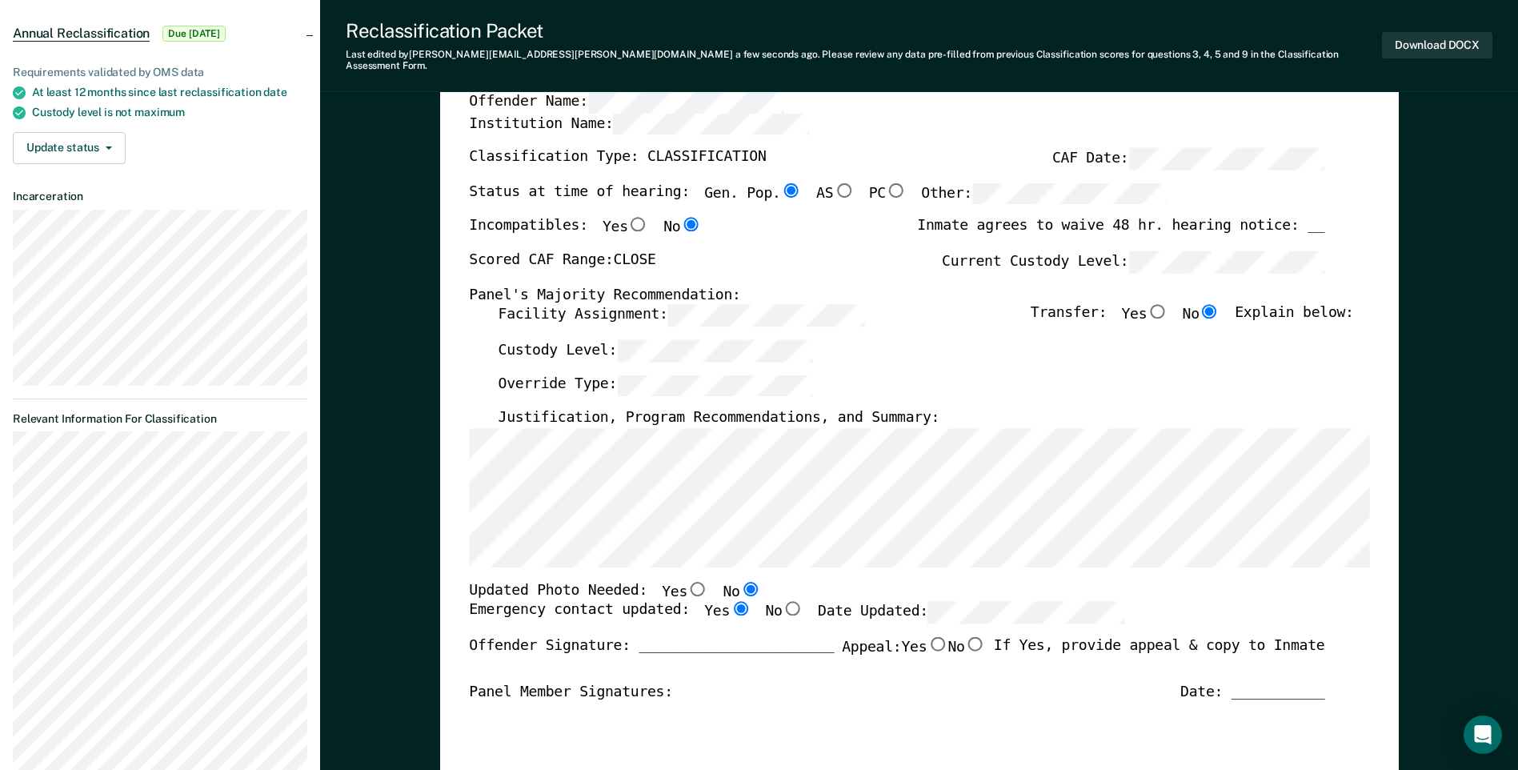
scroll to position [80, 0]
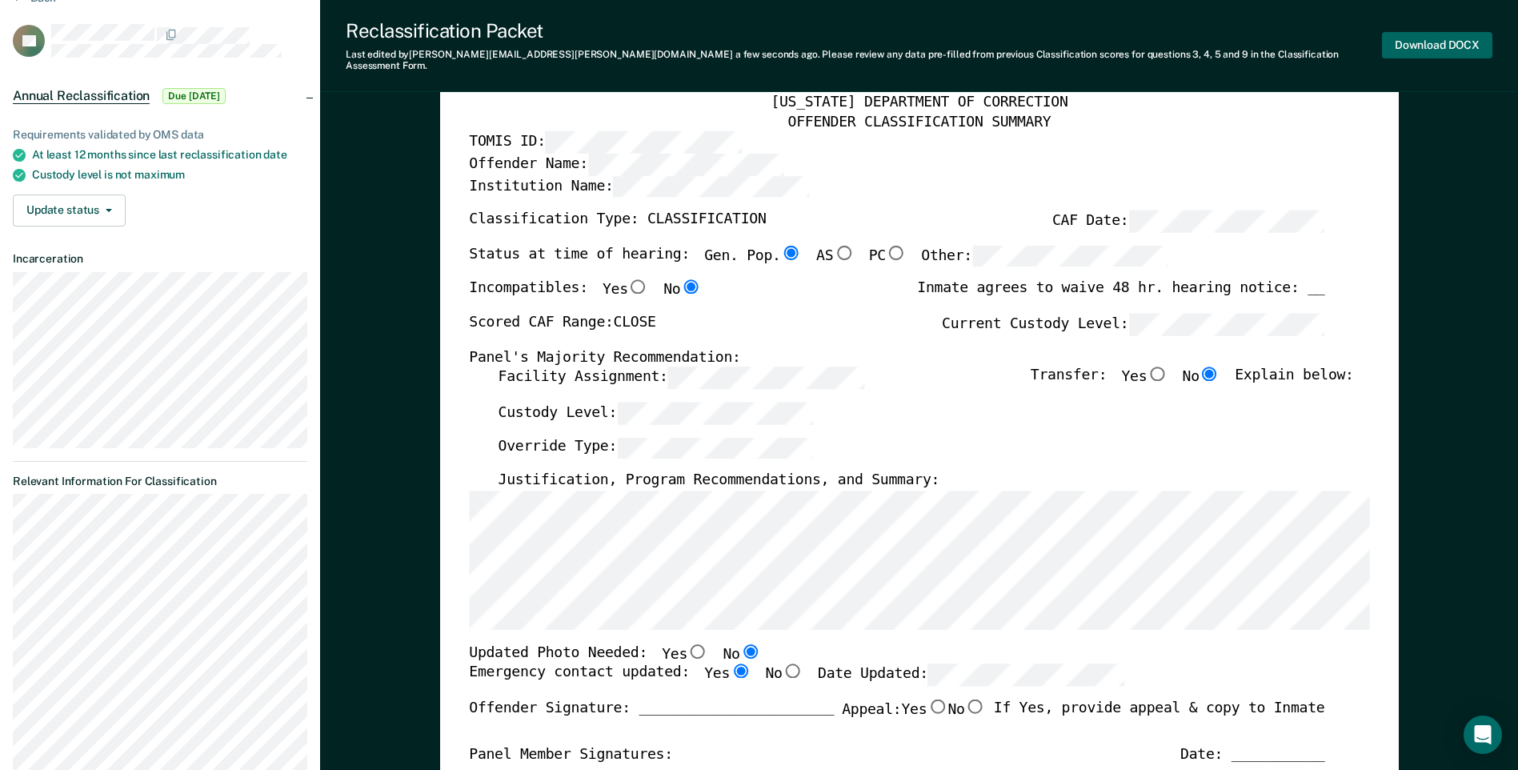
click at [918, 39] on button "Download DOCX" at bounding box center [1437, 45] width 110 height 26
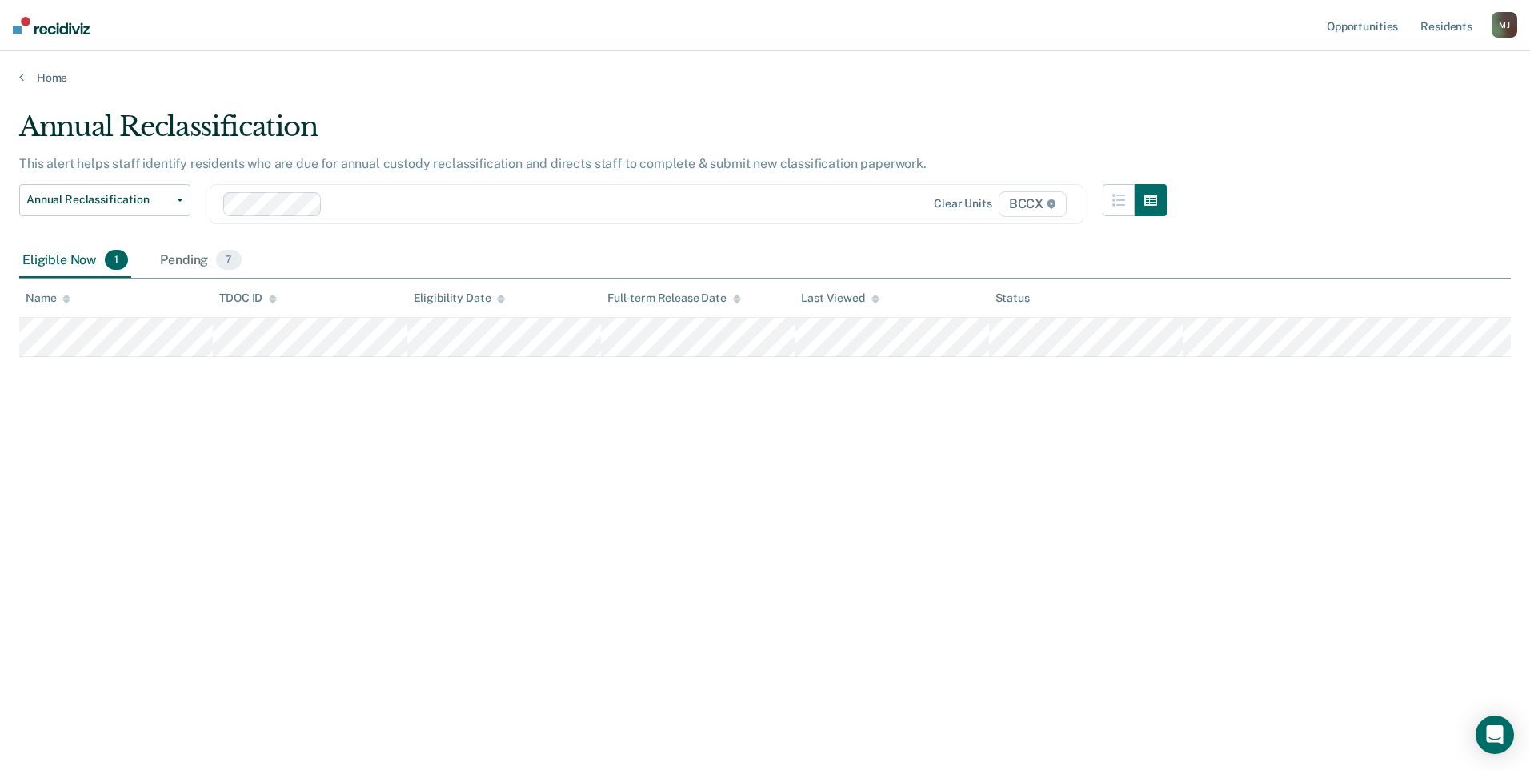
click at [338, 204] on div at bounding box center [572, 203] width 486 height 18
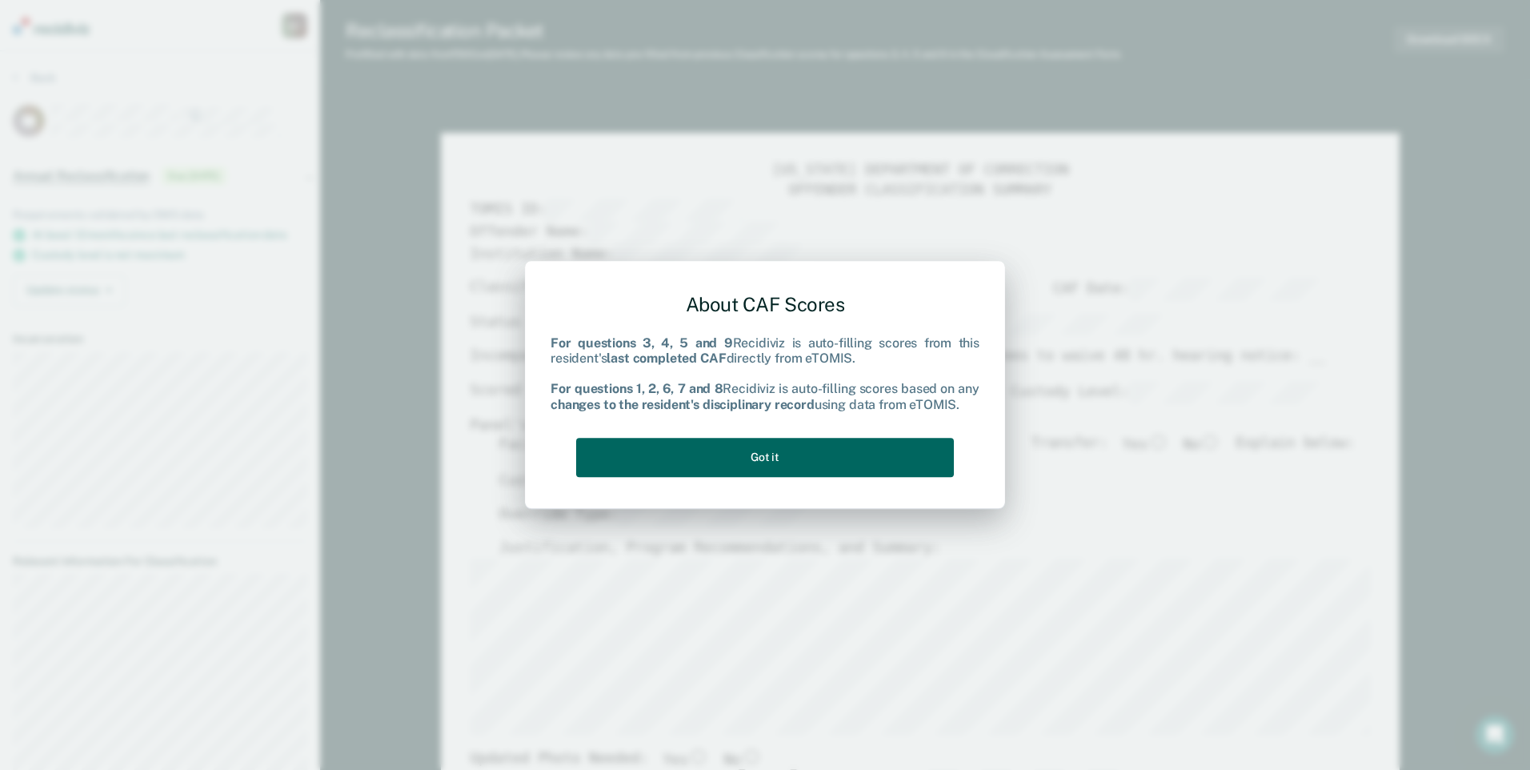
click at [860, 456] on button "Got it" at bounding box center [765, 457] width 378 height 39
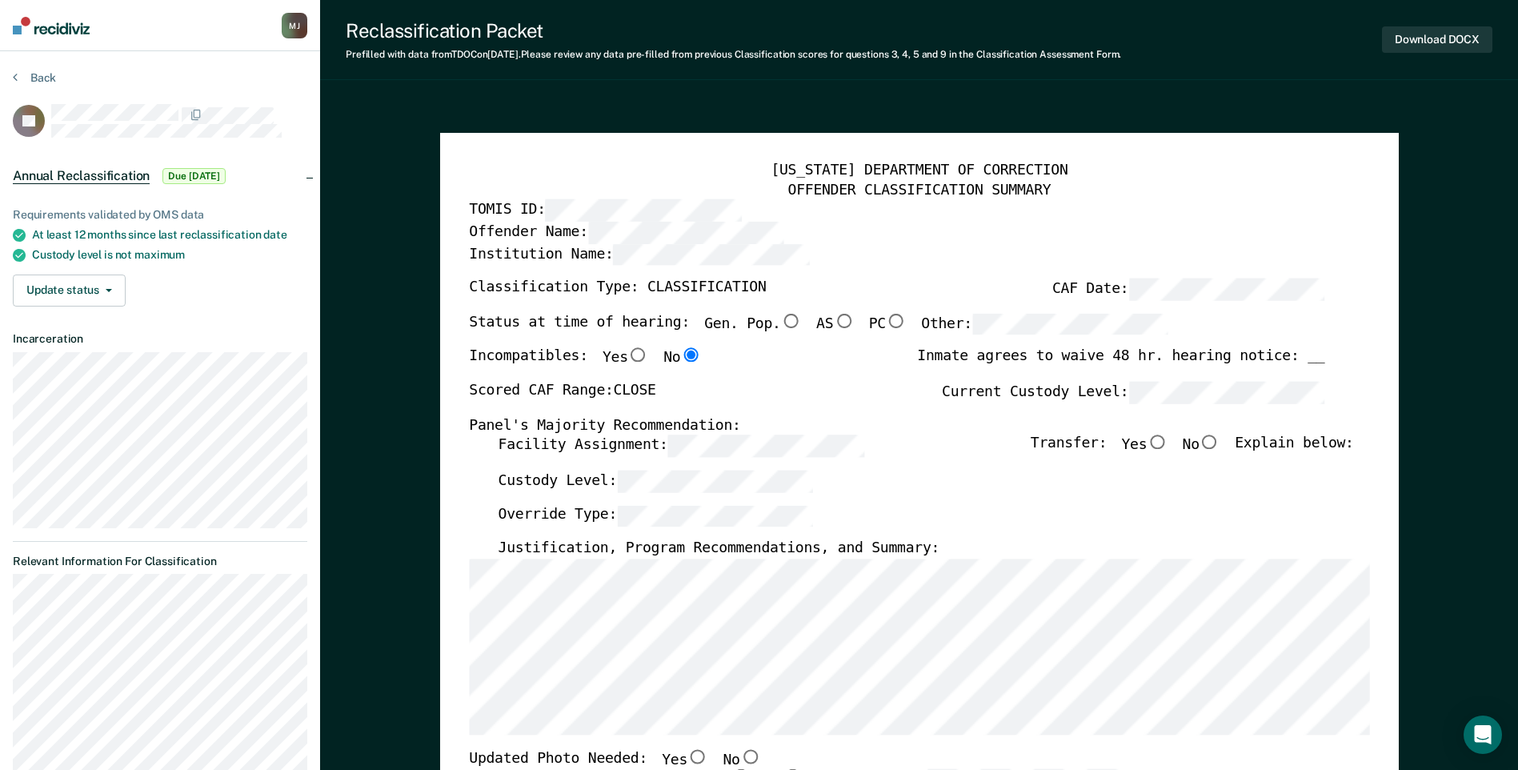
click at [918, 441] on input "No" at bounding box center [1209, 442] width 21 height 14
type textarea "x"
radio input "true"
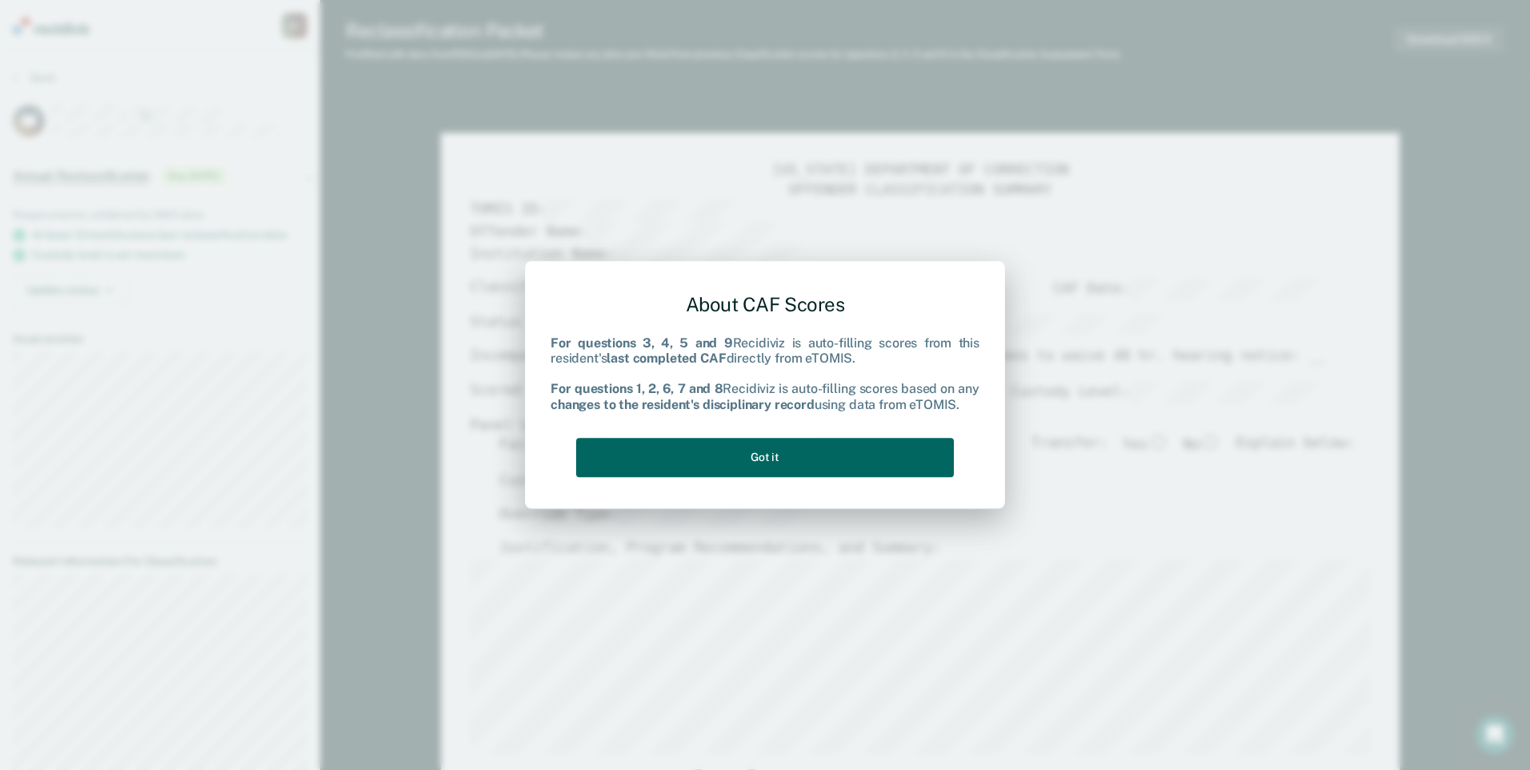
click at [818, 462] on button "Got it" at bounding box center [765, 457] width 378 height 39
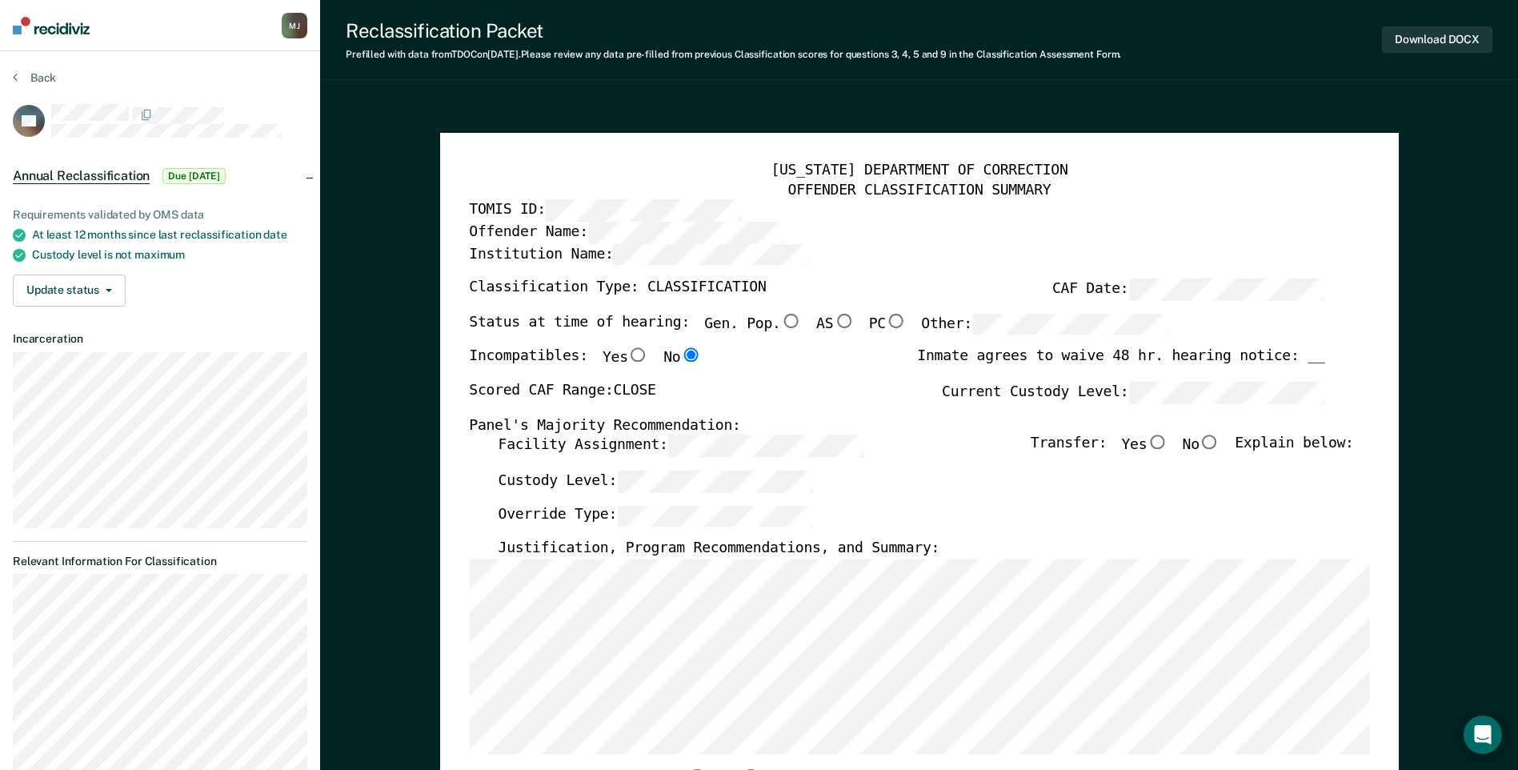
click at [918, 438] on input "No" at bounding box center [1209, 442] width 21 height 14
type textarea "x"
radio input "true"
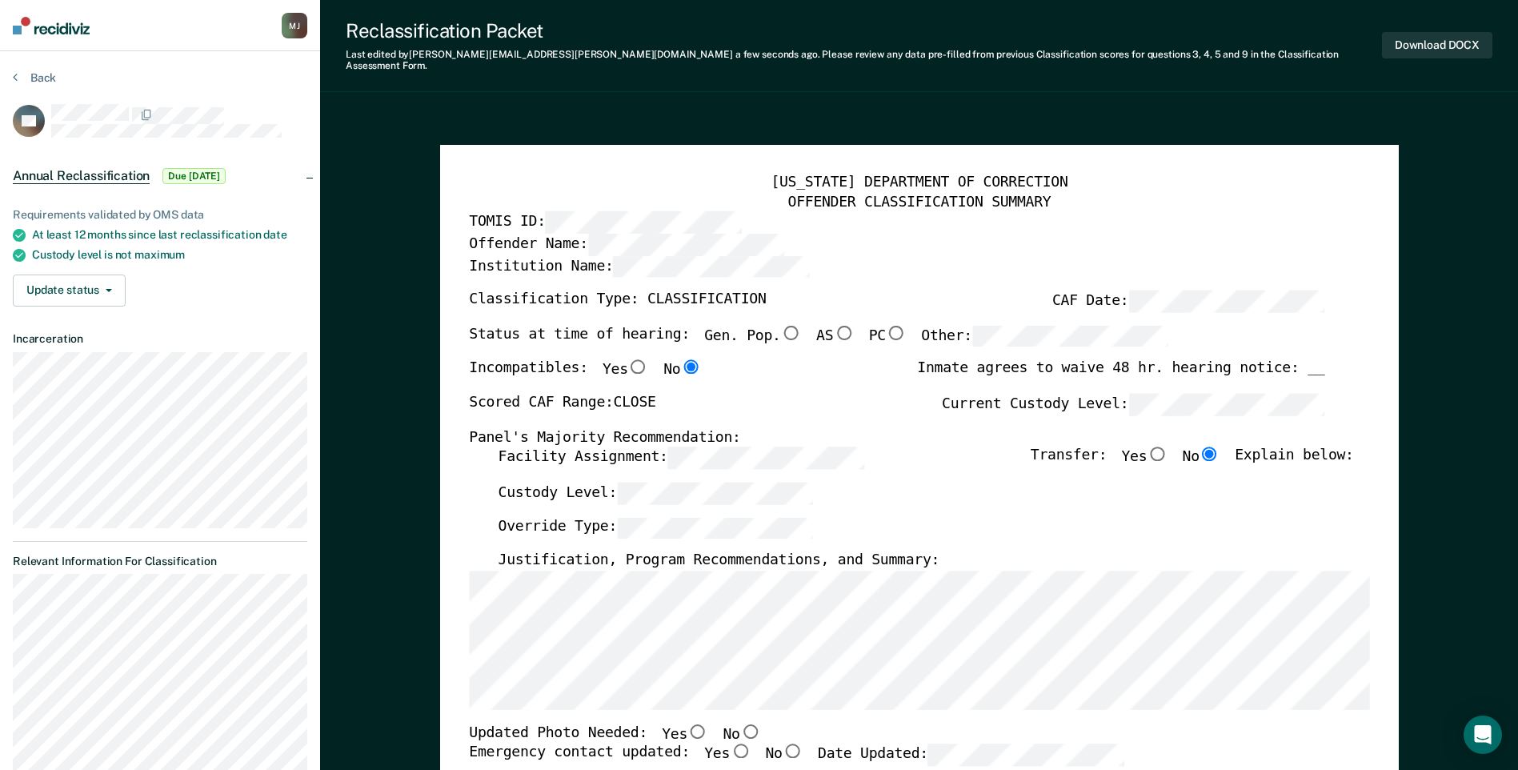
click at [739, 723] on input "No" at bounding box center [749, 730] width 21 height 14
type textarea "x"
radio input "true"
click at [730, 741] on input "Yes" at bounding box center [740, 751] width 21 height 14
type textarea "x"
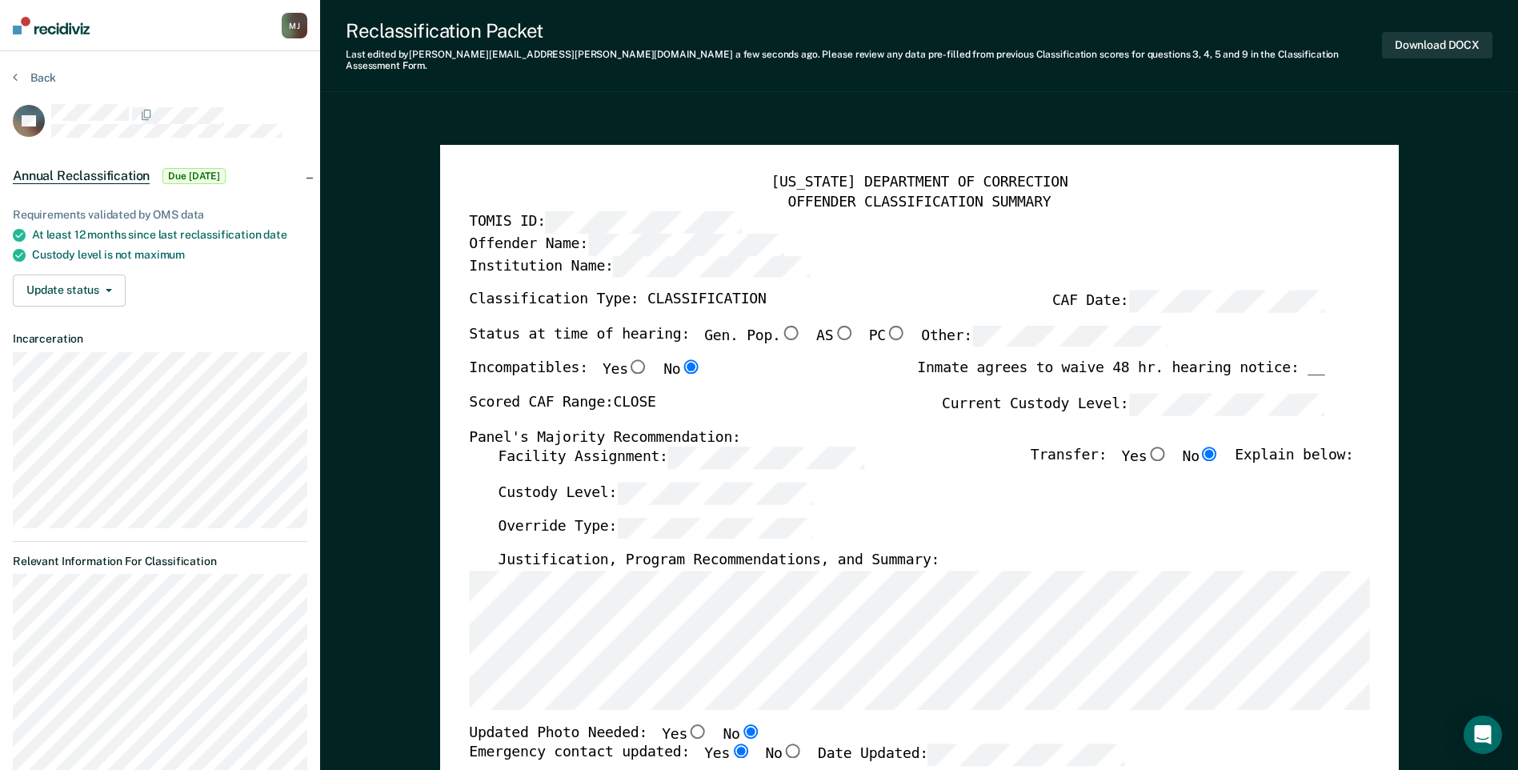
radio input "true"
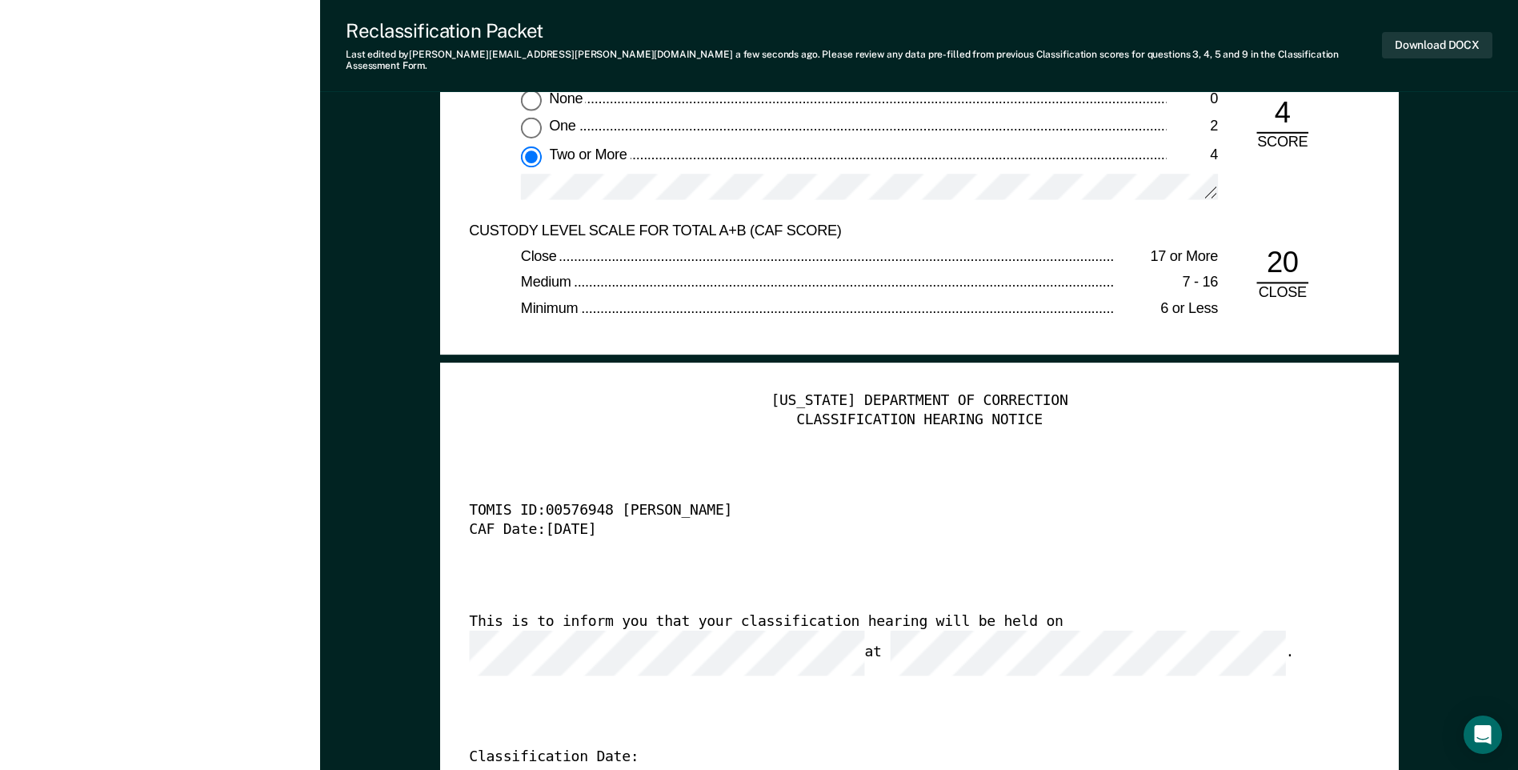
scroll to position [3840, 0]
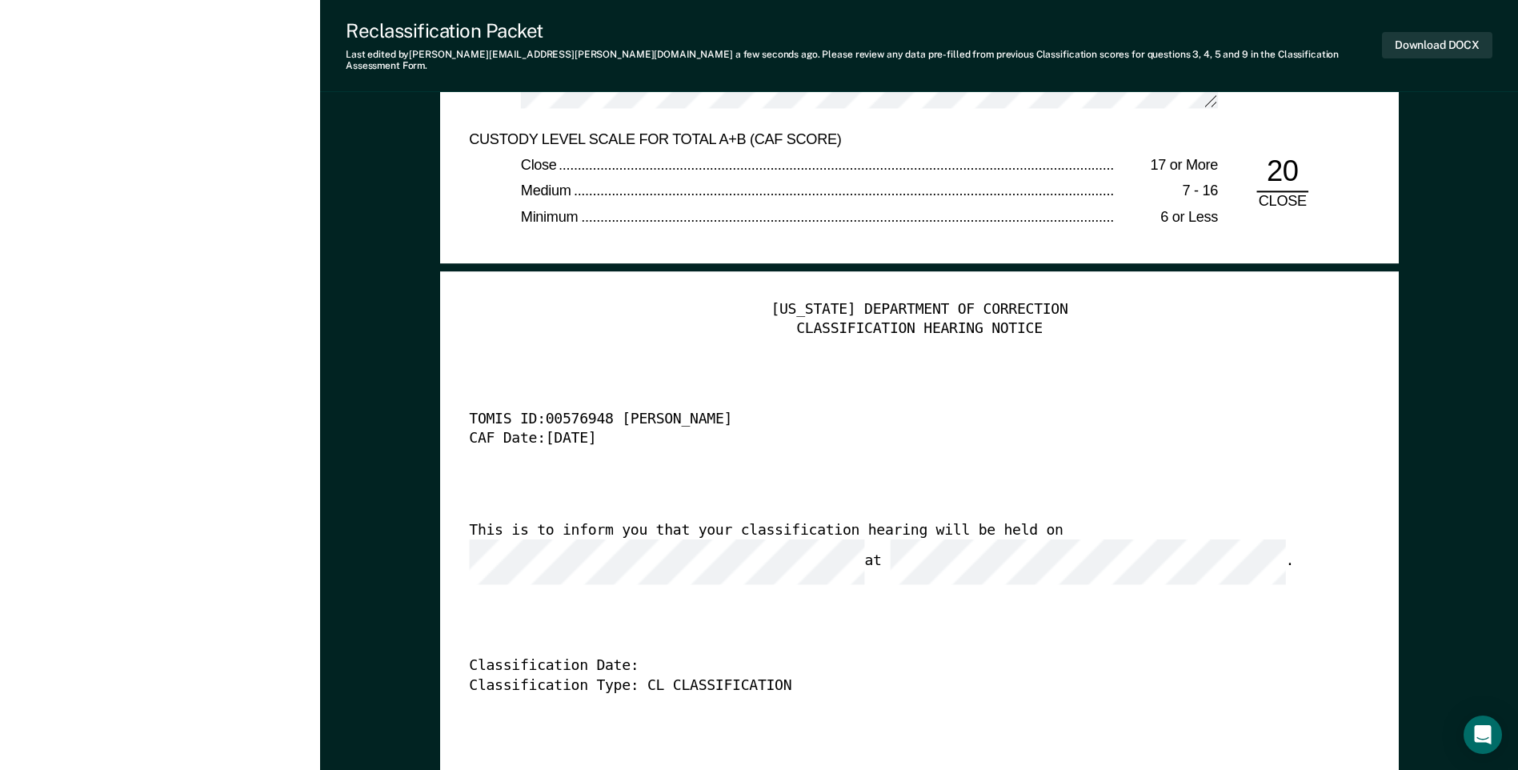
click at [772, 411] on div "TOMIS ID: 00576948 [PERSON_NAME]" at bounding box center [896, 420] width 855 height 19
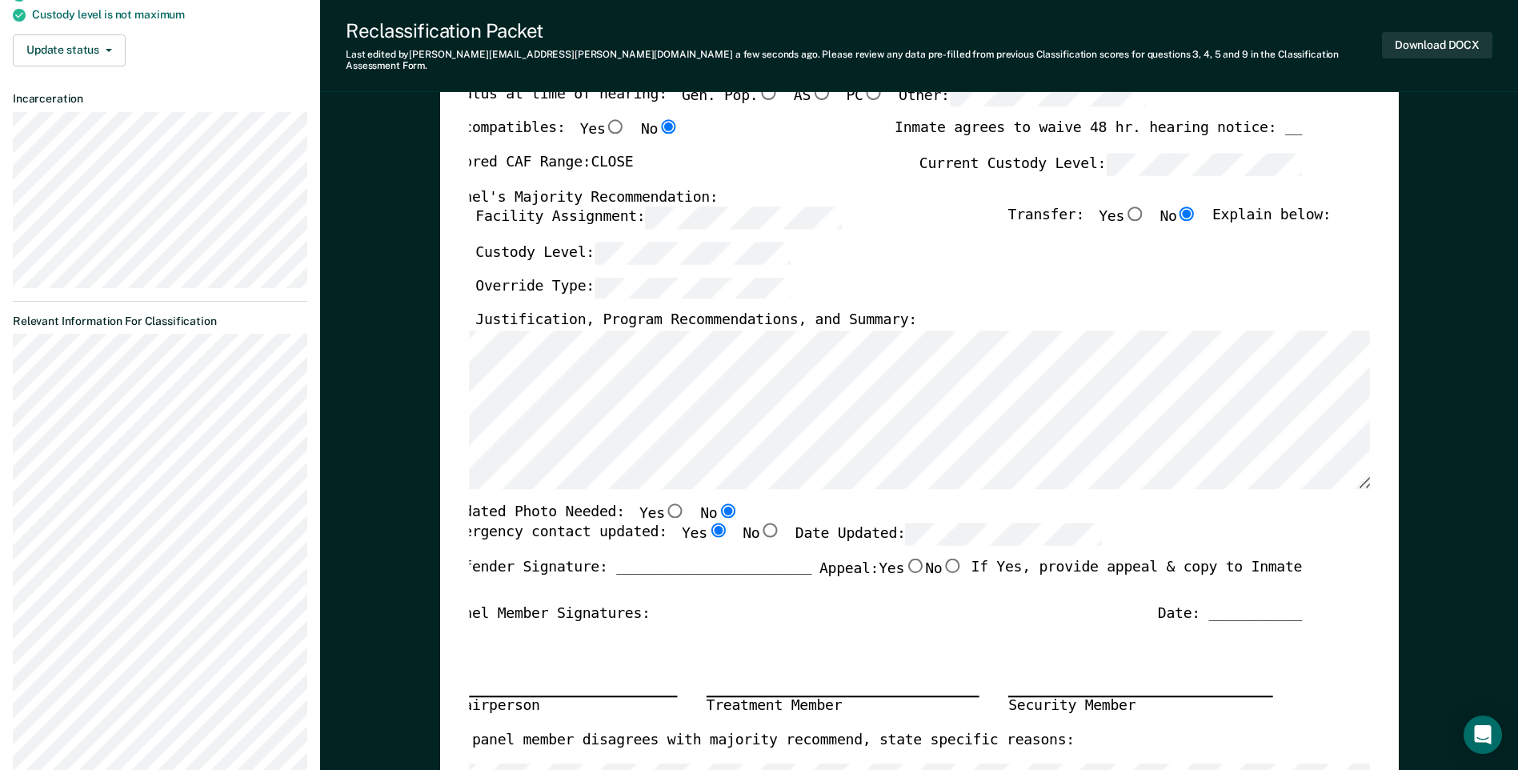
scroll to position [0, 0]
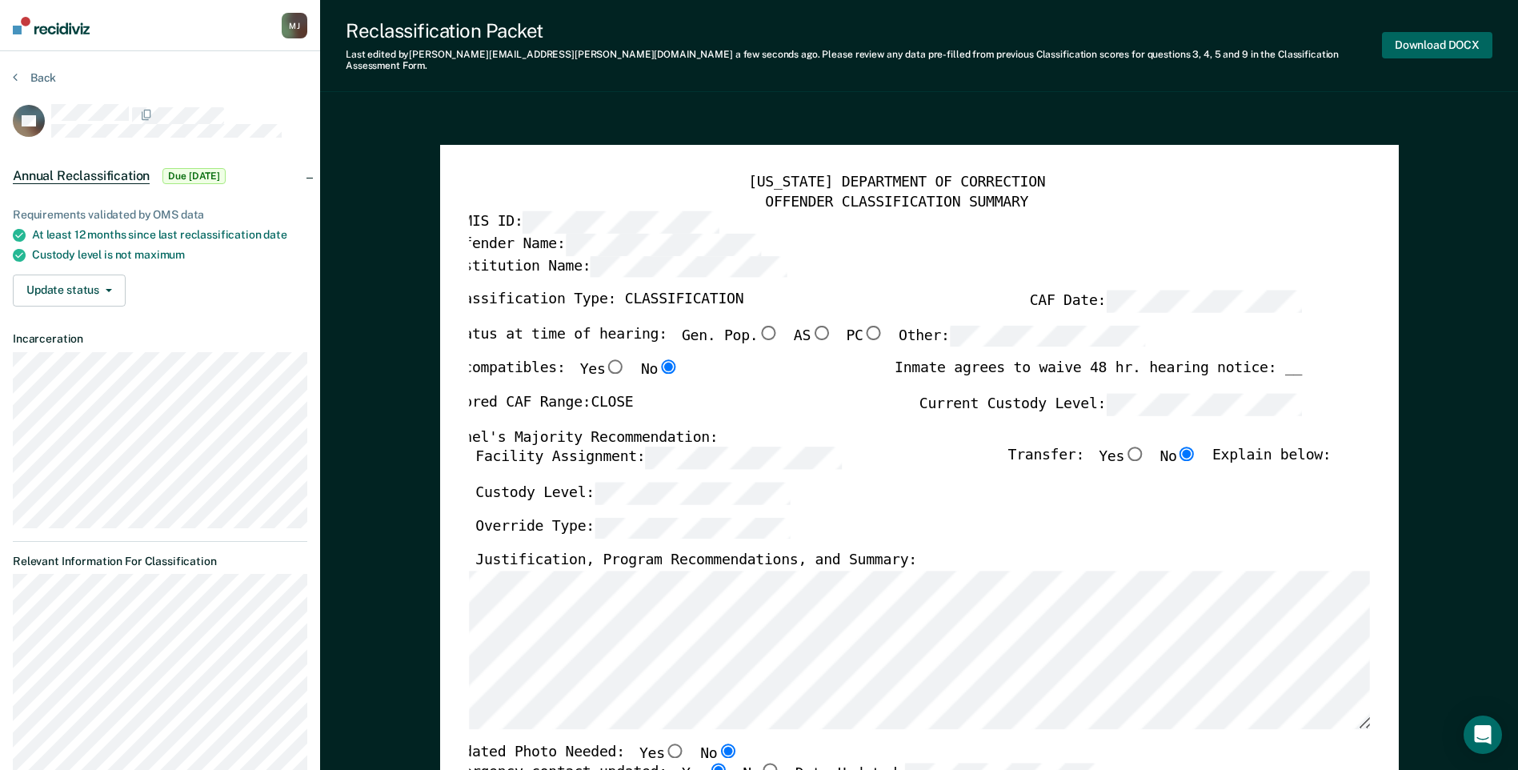
click at [918, 32] on button "Download DOCX" at bounding box center [1437, 45] width 110 height 26
type textarea "x"
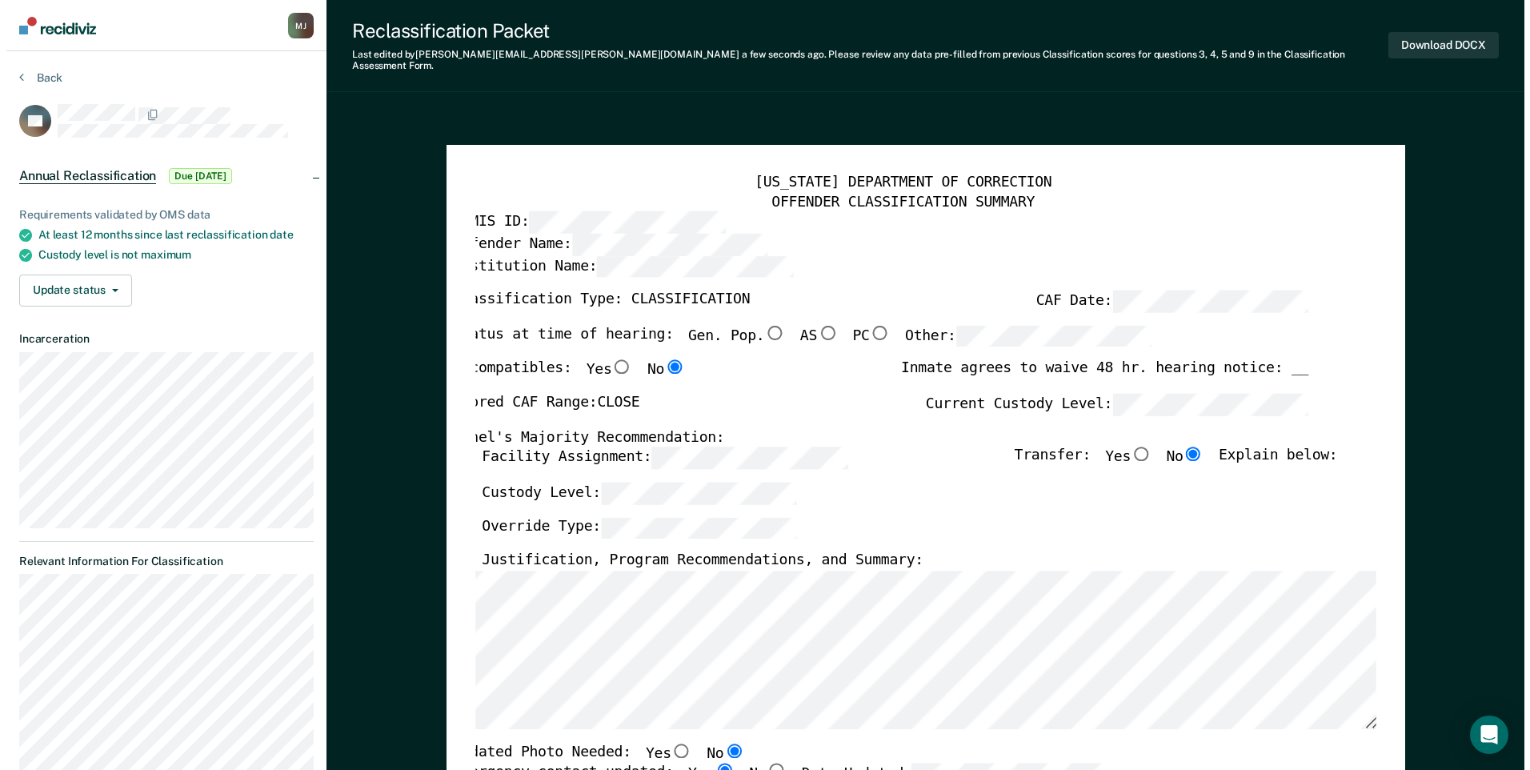
scroll to position [0, 3]
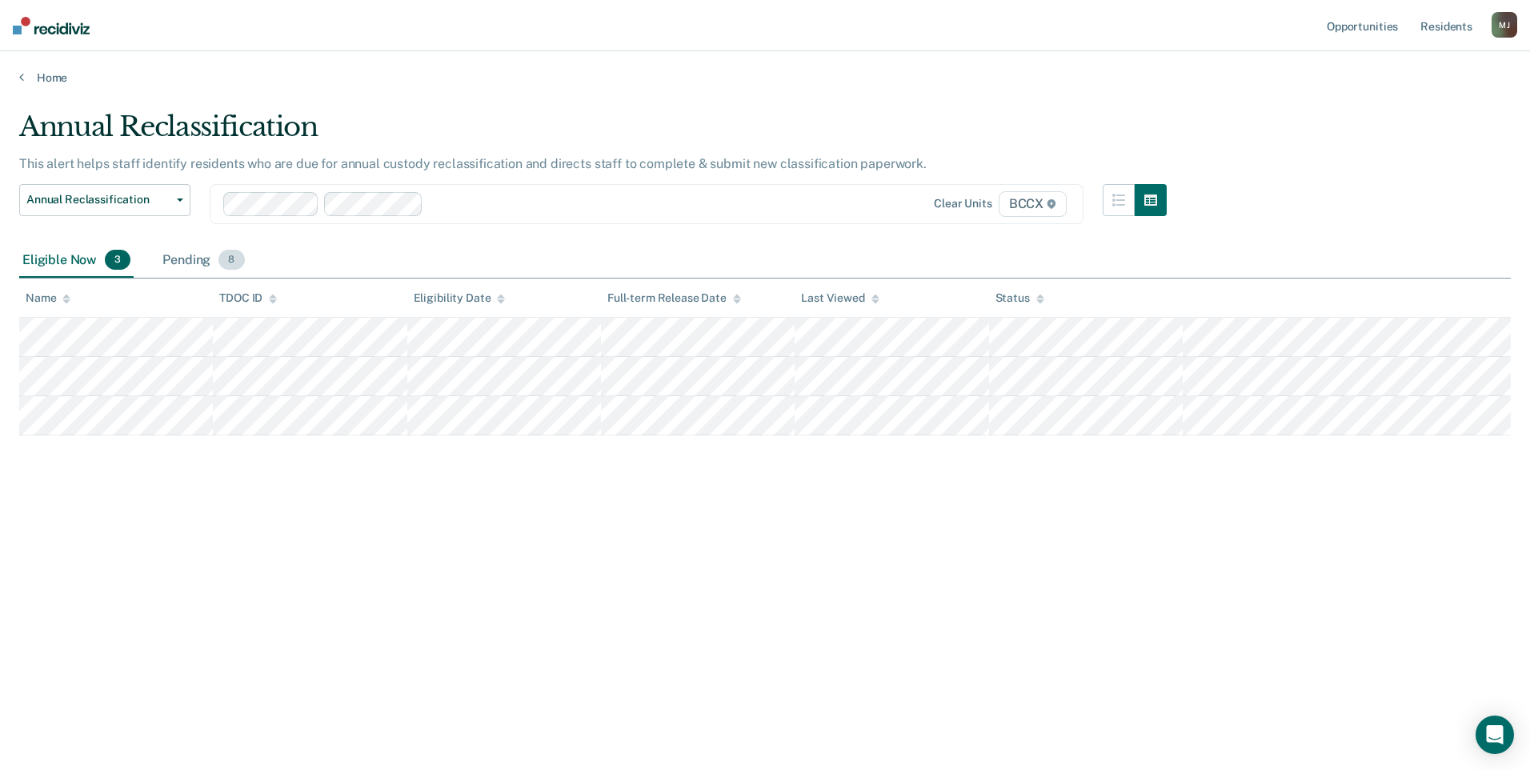
click at [180, 262] on div "Pending 8" at bounding box center [203, 260] width 88 height 35
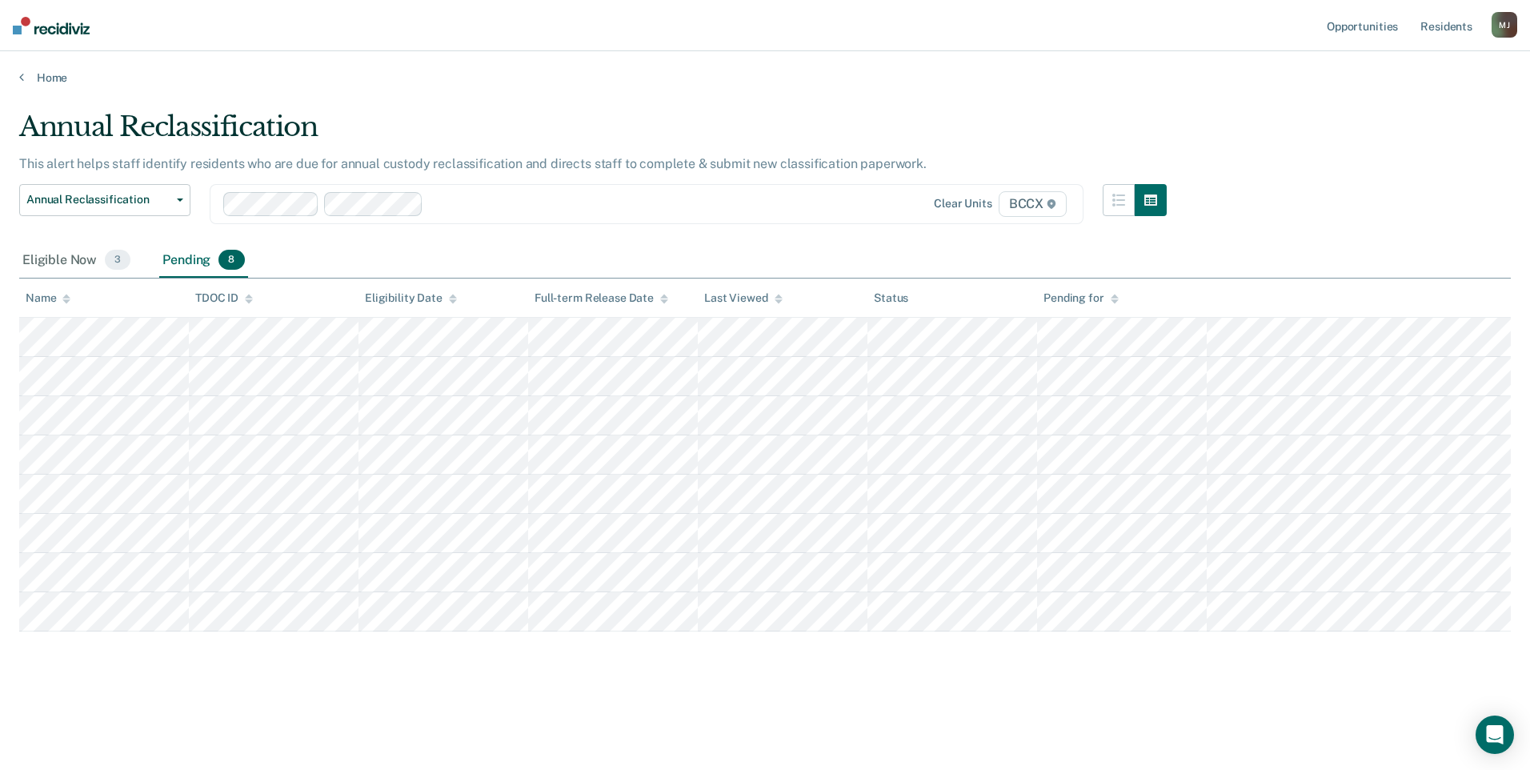
click at [457, 214] on div at bounding box center [519, 204] width 593 height 24
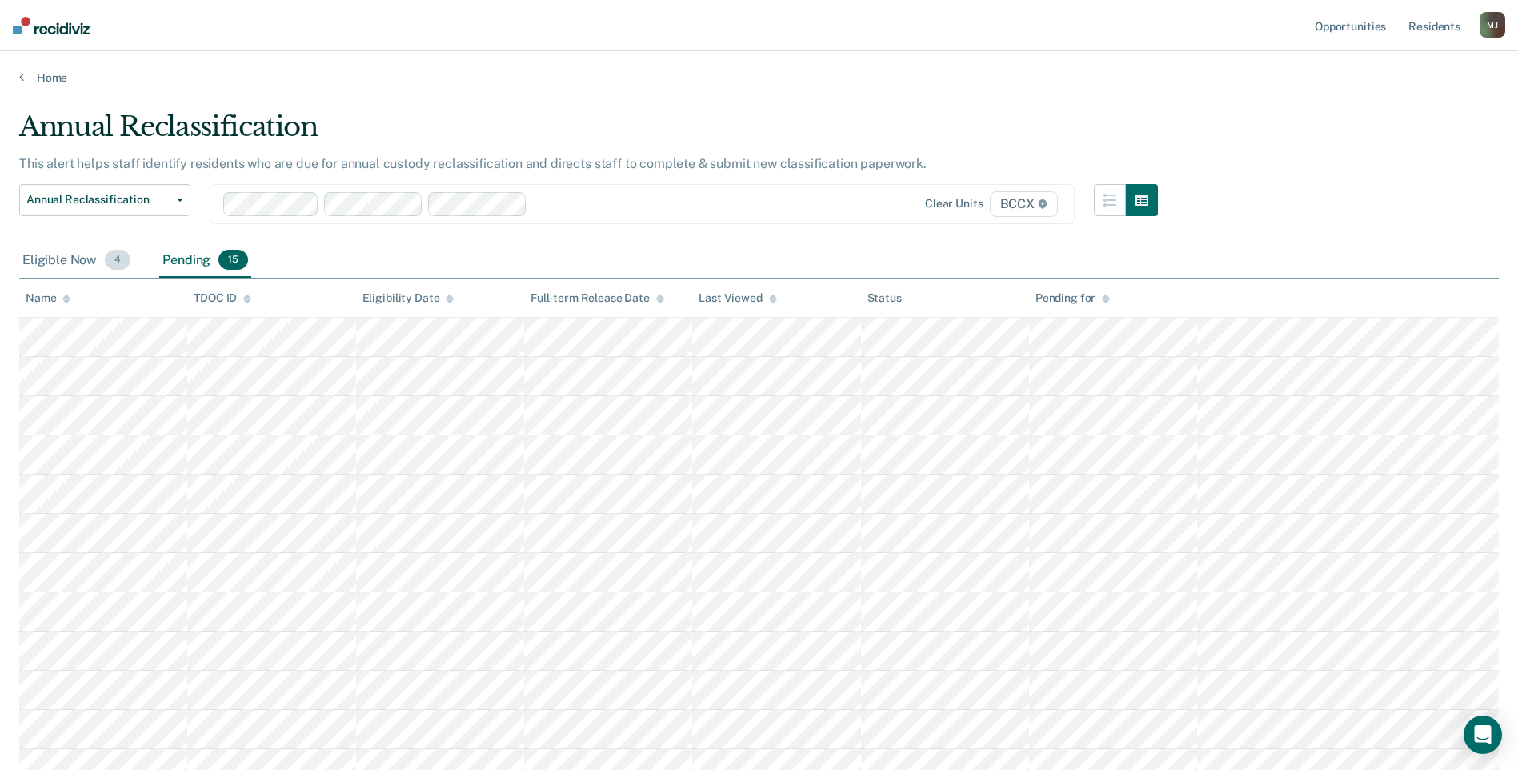
click at [63, 265] on div "Eligible Now 4" at bounding box center [76, 260] width 114 height 35
